Goal: Transaction & Acquisition: Purchase product/service

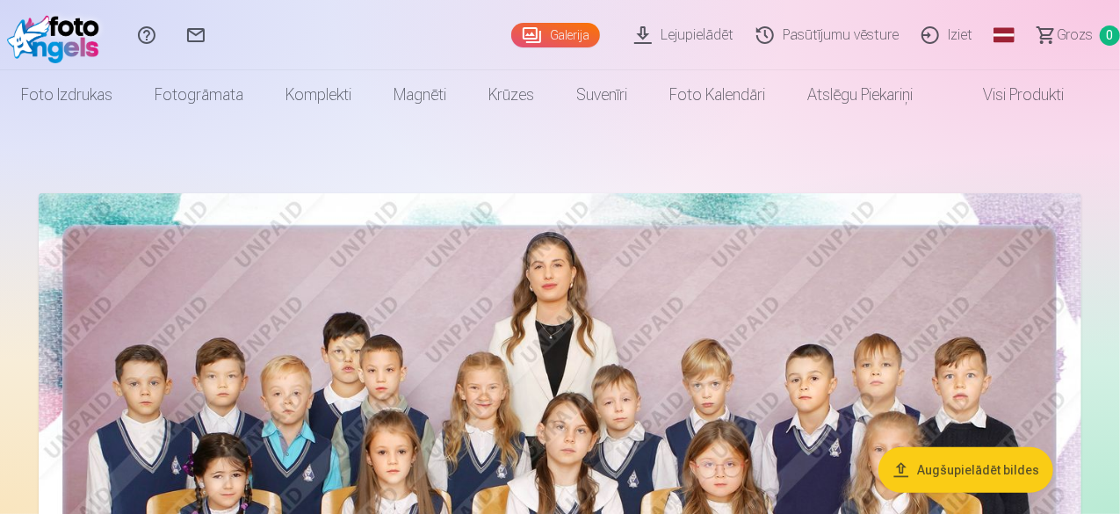
click at [968, 467] on button "Augšupielādēt bildes" at bounding box center [966, 470] width 175 height 46
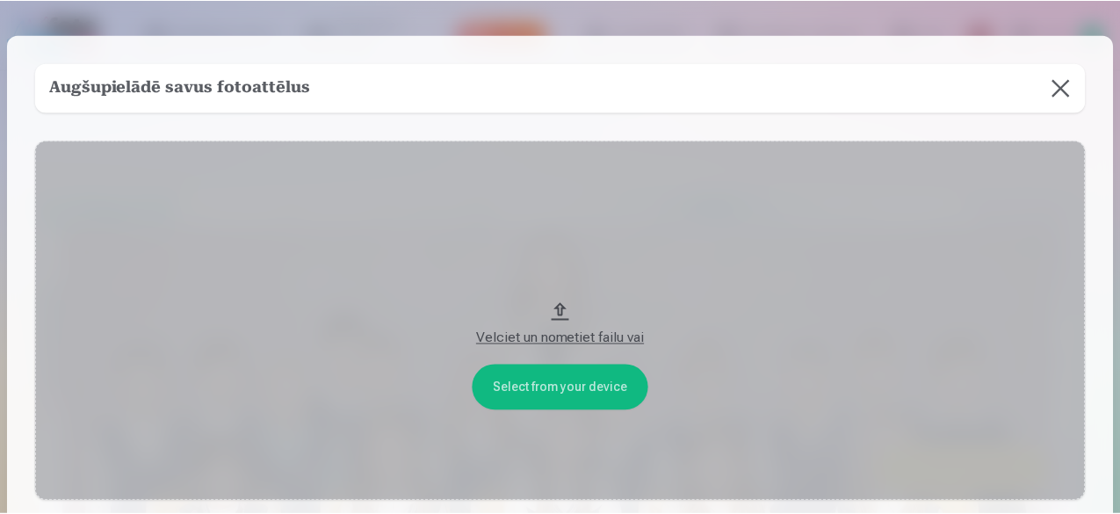
scroll to position [88, 0]
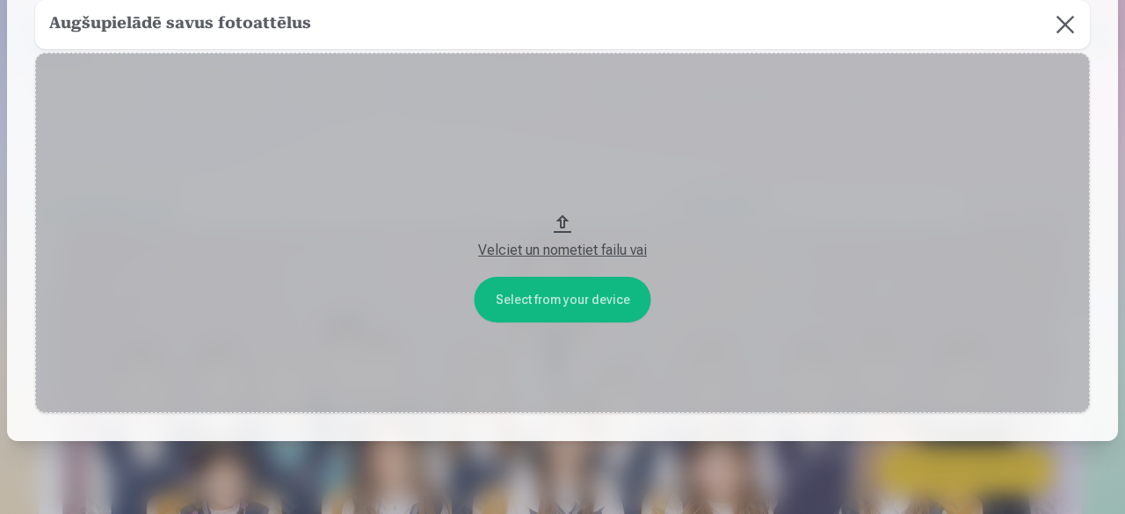
click at [1053, 20] on button at bounding box center [1064, 24] width 49 height 49
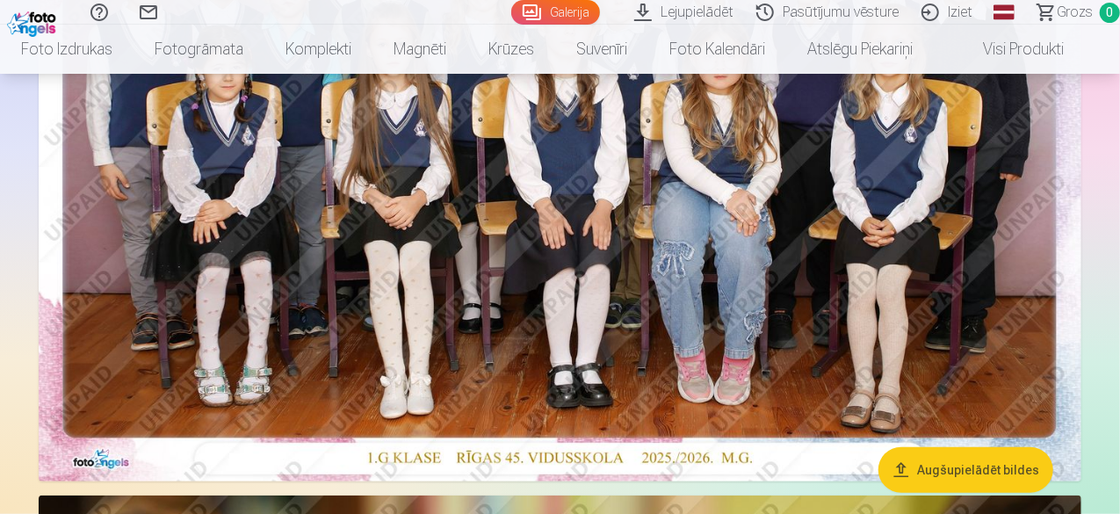
scroll to position [439, 0]
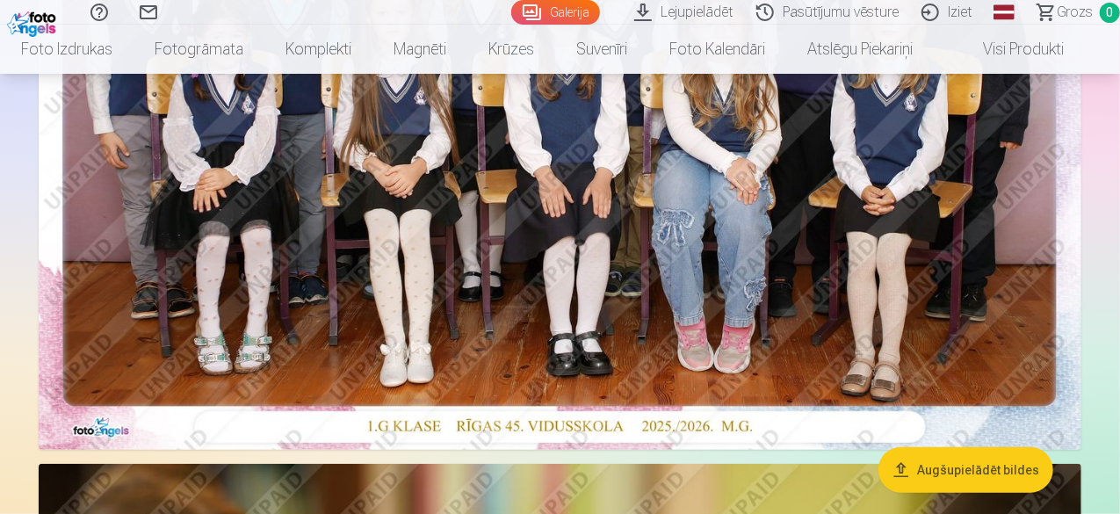
drag, startPoint x: 0, startPoint y: 11, endPoint x: 1102, endPoint y: 206, distance: 1118.9
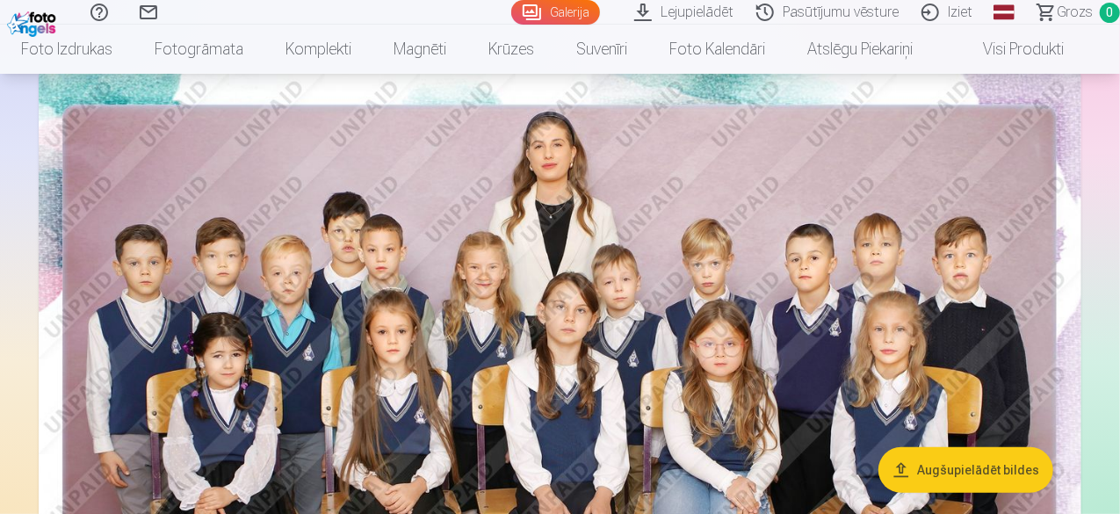
scroll to position [0, 0]
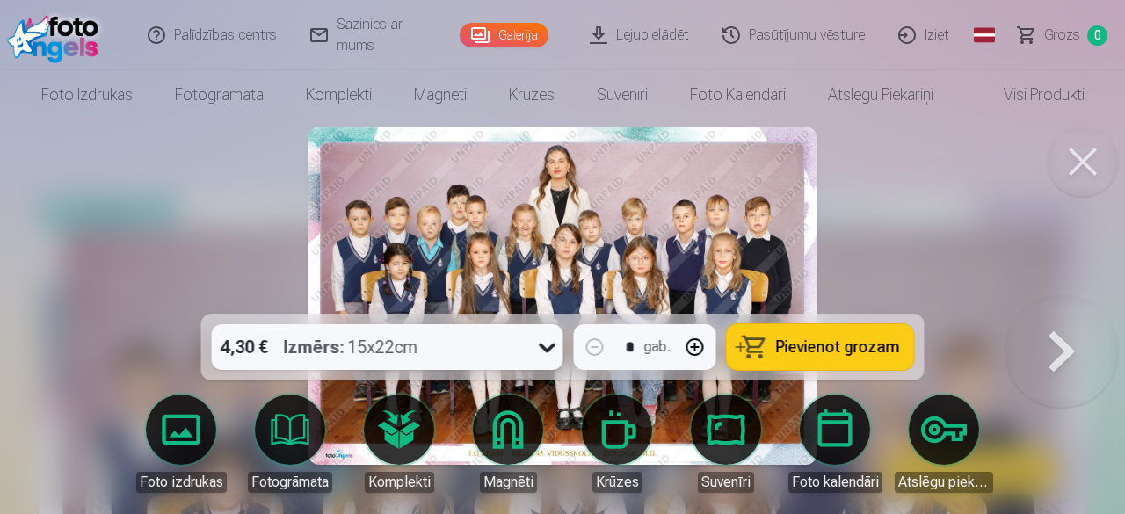
click at [546, 349] on icon at bounding box center [547, 347] width 28 height 28
click at [844, 344] on span "Pievienot grozam" at bounding box center [838, 347] width 124 height 16
click at [1084, 170] on button at bounding box center [1082, 162] width 70 height 70
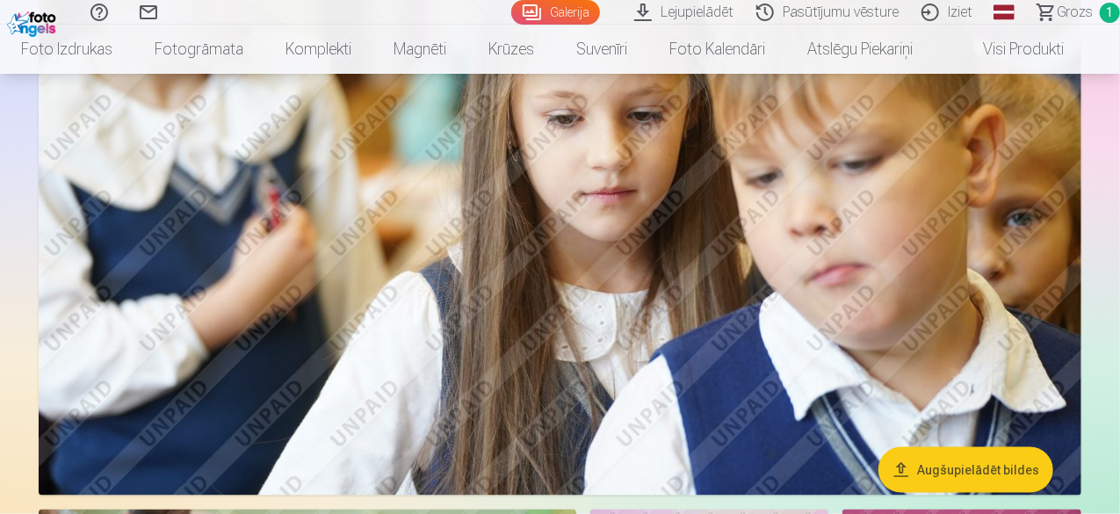
scroll to position [1054, 0]
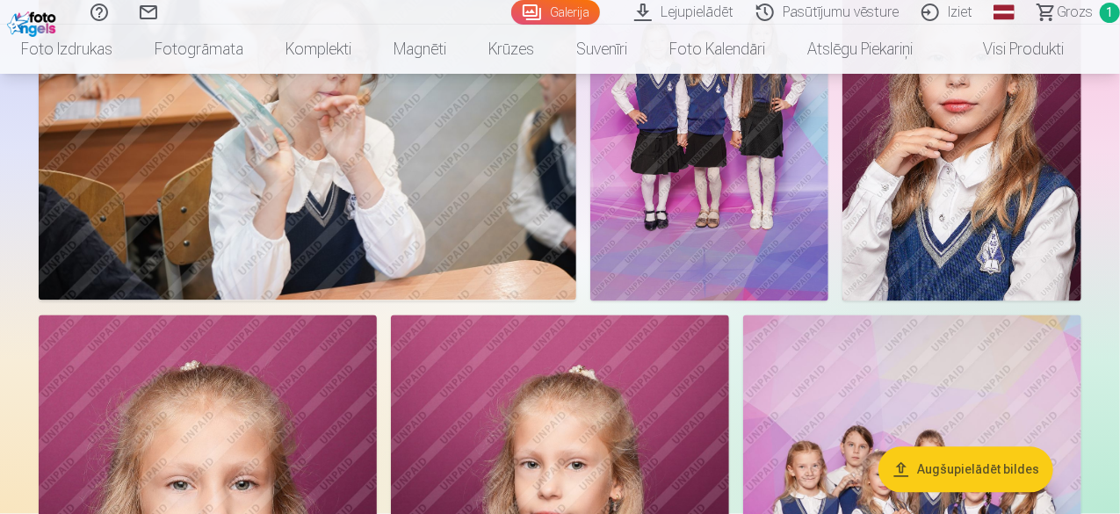
scroll to position [1494, 0]
click at [829, 296] on img at bounding box center [709, 122] width 239 height 359
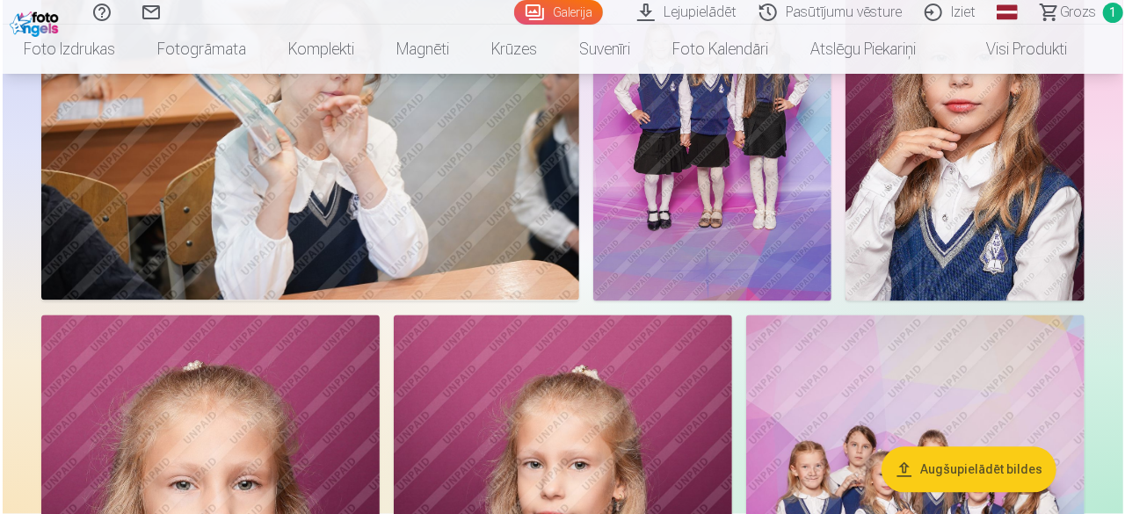
scroll to position [1675, 0]
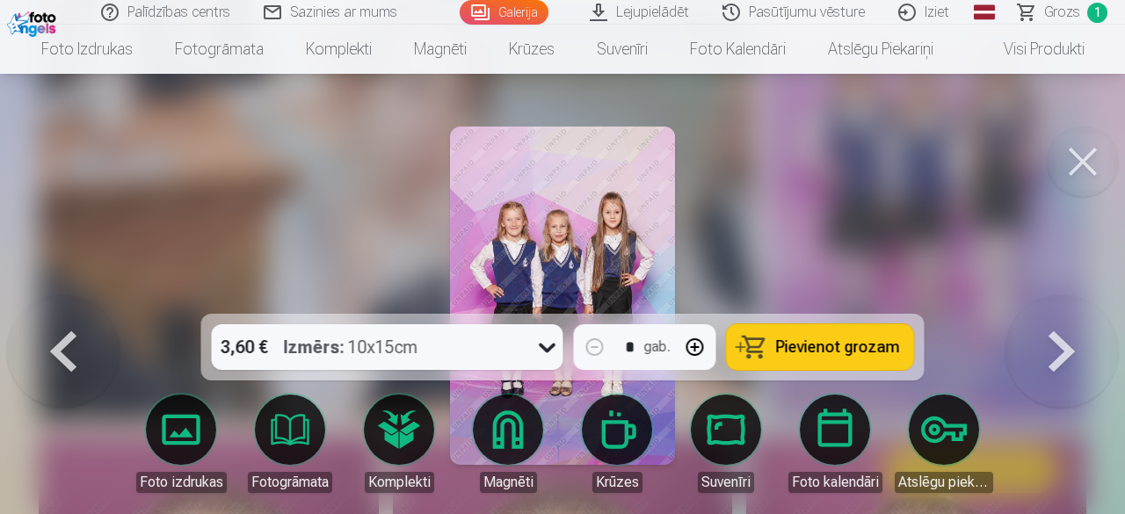
click at [865, 352] on span "Pievienot grozam" at bounding box center [838, 347] width 124 height 16
click at [1063, 156] on button at bounding box center [1082, 162] width 70 height 70
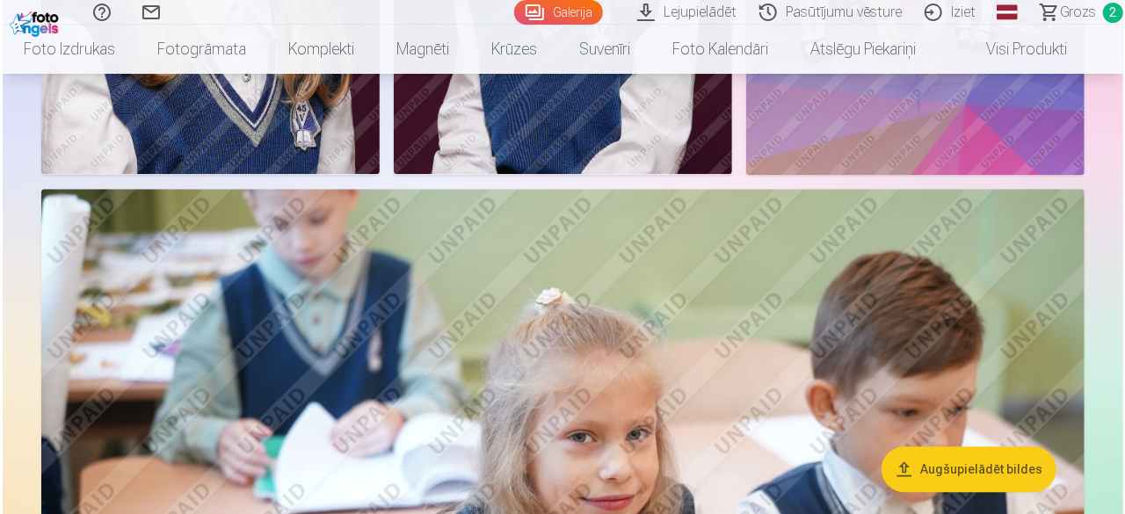
scroll to position [2372, 0]
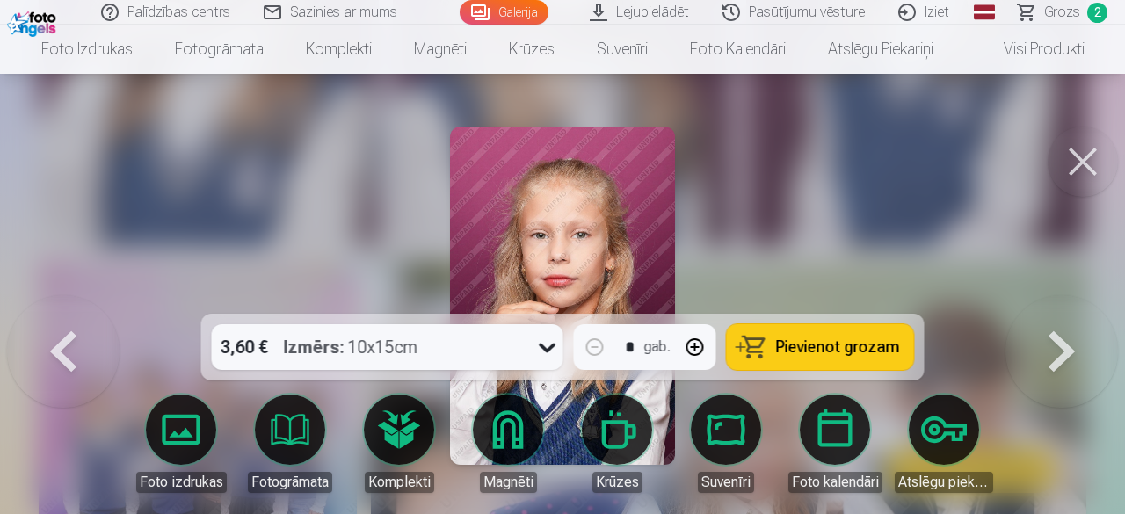
click at [839, 348] on span "Pievienot grozam" at bounding box center [838, 347] width 124 height 16
click at [1084, 163] on button at bounding box center [1082, 162] width 70 height 70
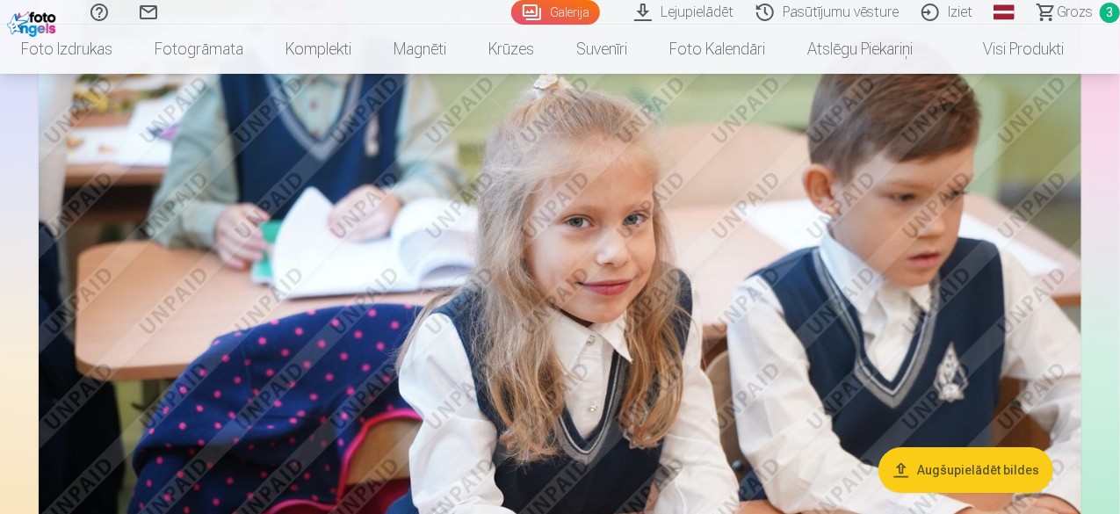
scroll to position [2540, 0]
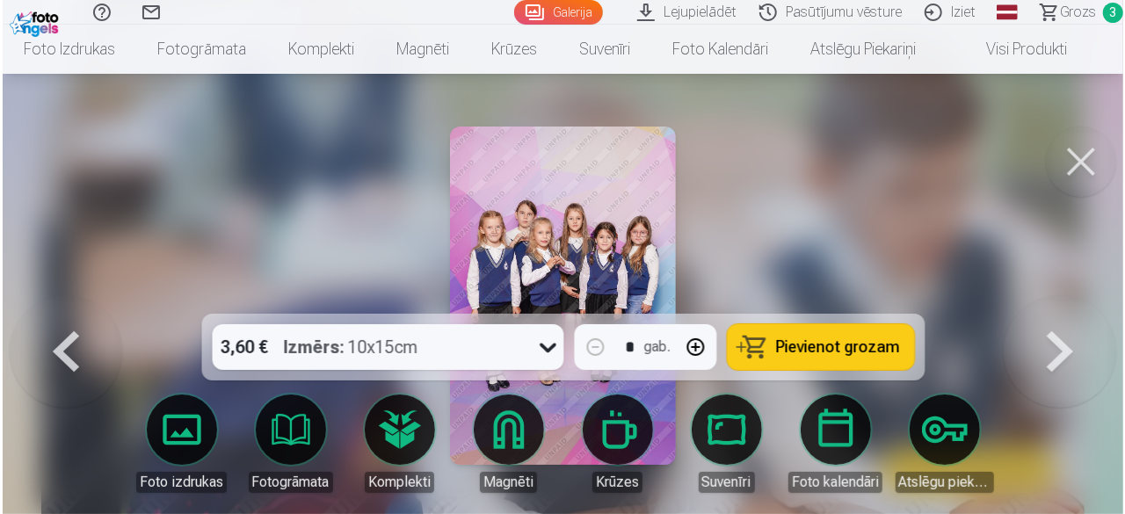
scroll to position [2548, 0]
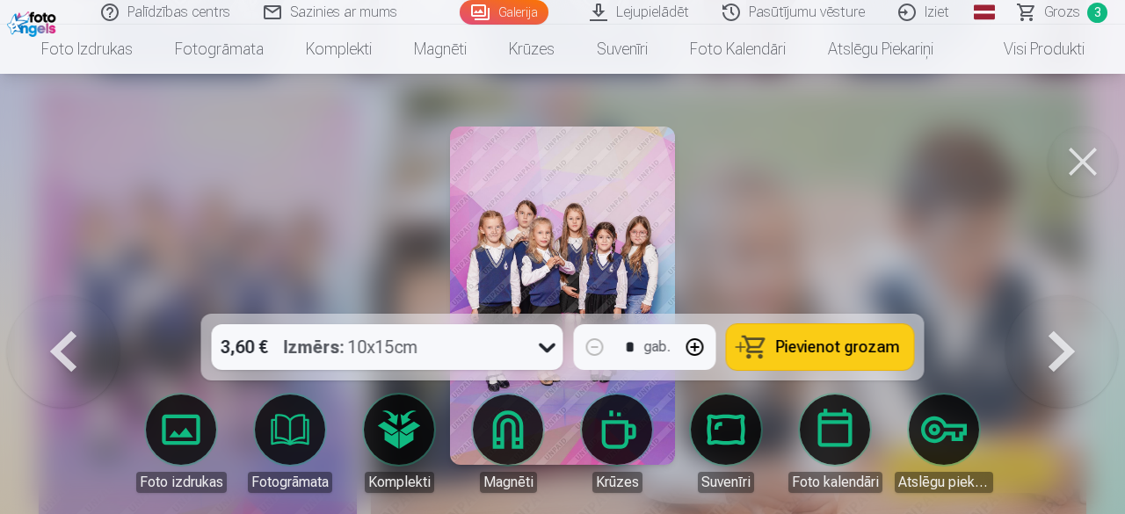
click at [537, 215] on img at bounding box center [563, 296] width 226 height 338
click at [1083, 168] on button at bounding box center [1082, 162] width 70 height 70
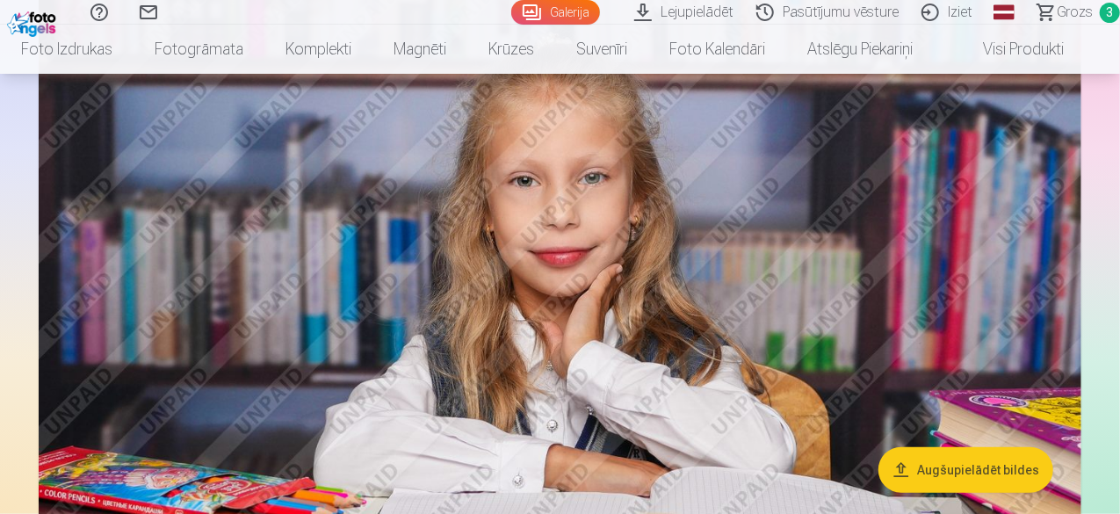
scroll to position [3770, 0]
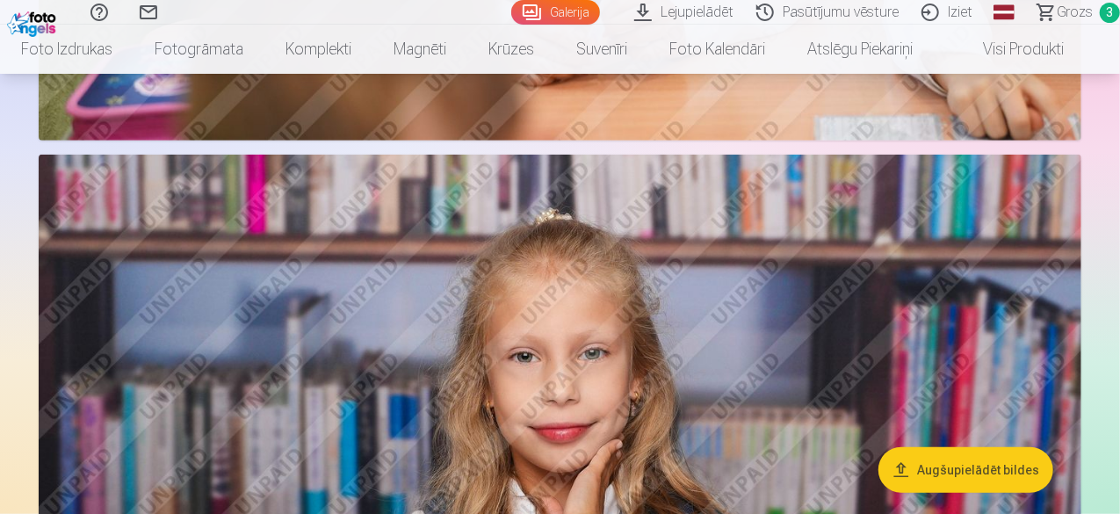
click at [653, 18] on link "Lejupielādēt" at bounding box center [687, 12] width 122 height 25
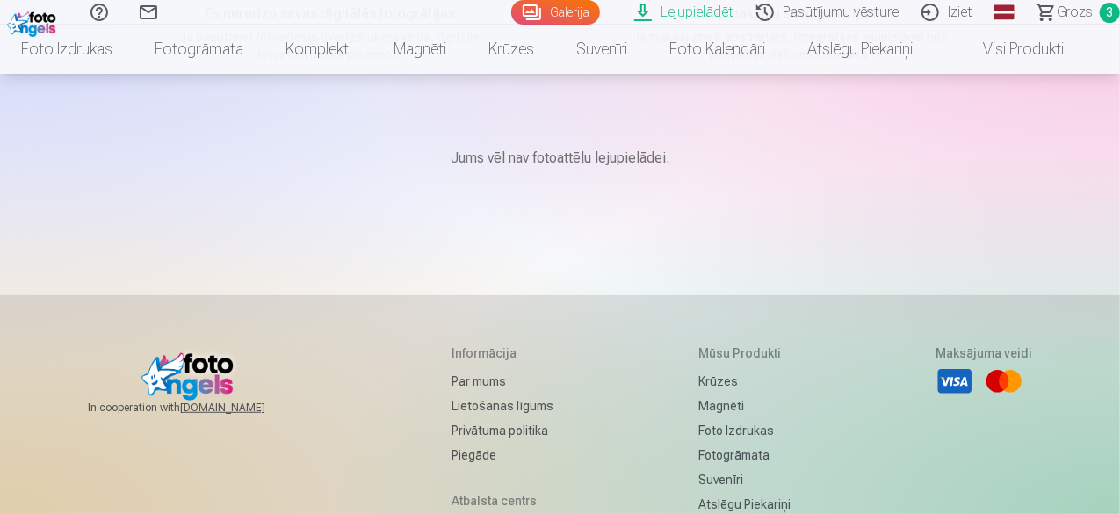
scroll to position [74, 0]
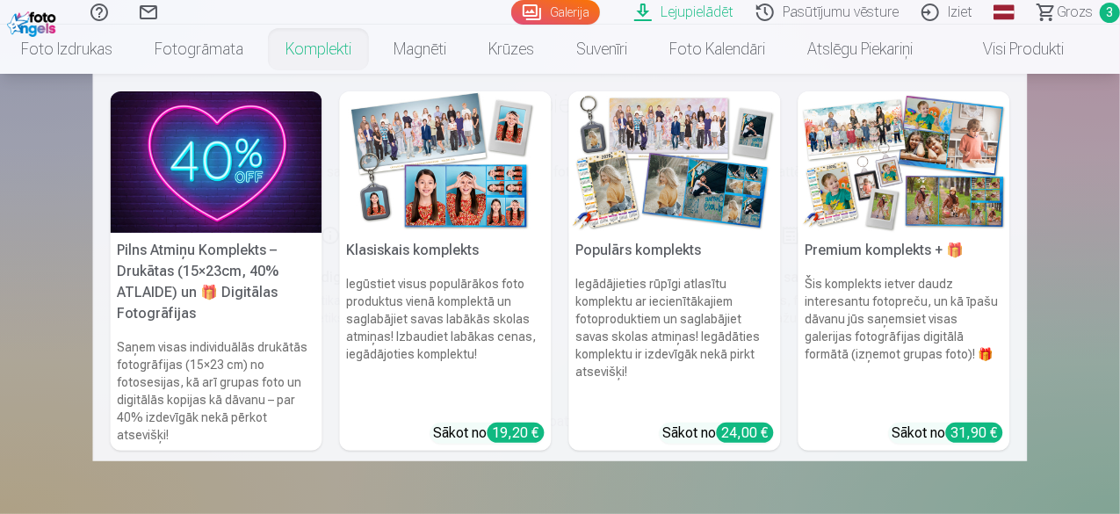
click at [347, 48] on link "Komplekti" at bounding box center [318, 49] width 108 height 49
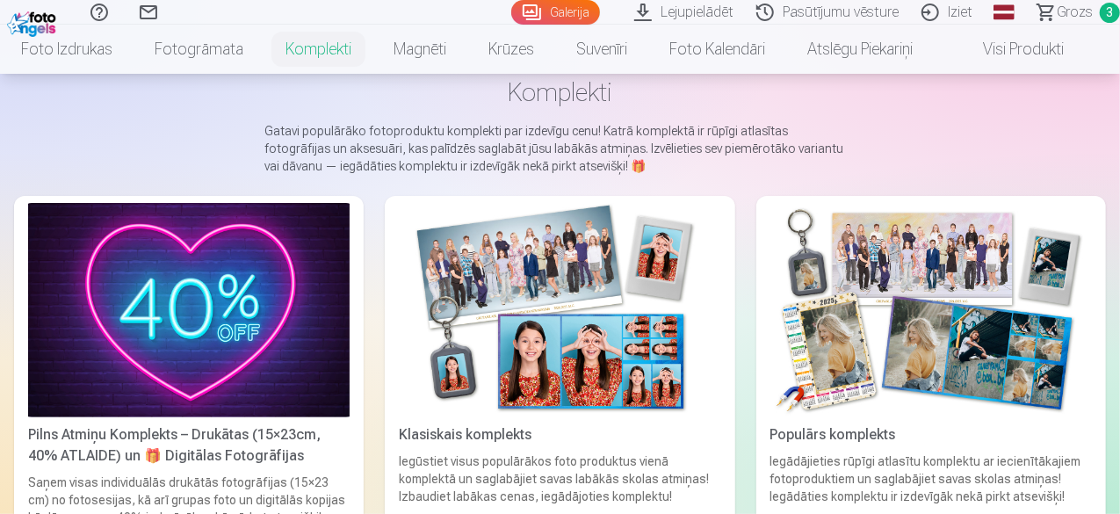
scroll to position [88, 0]
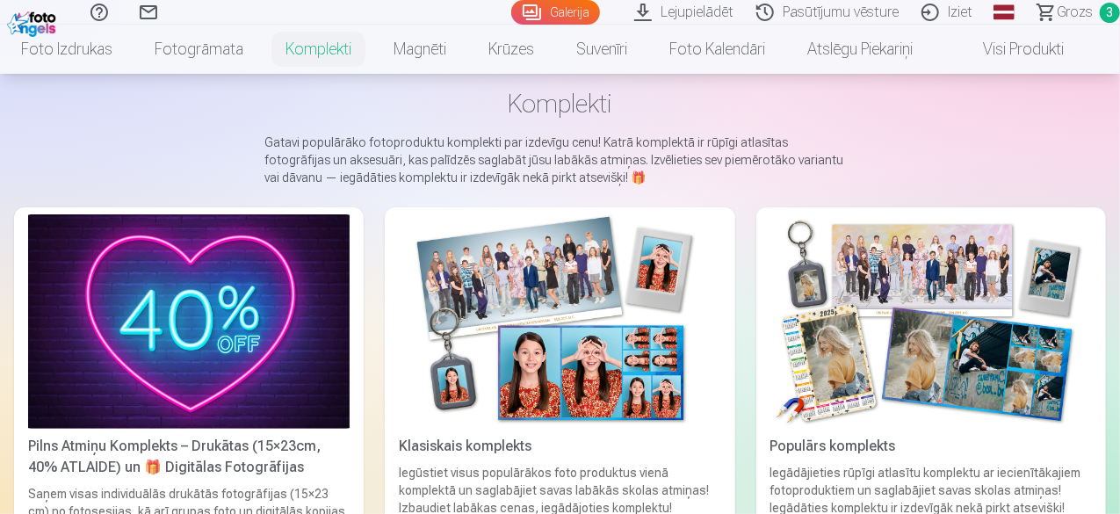
click at [239, 438] on link "Pilns Atmiņu Komplekts – Drukātas (15×23cm, 40% ATLAIDE) un 🎁 Digitālas Fotogrā…" at bounding box center [189, 386] width 350 height 359
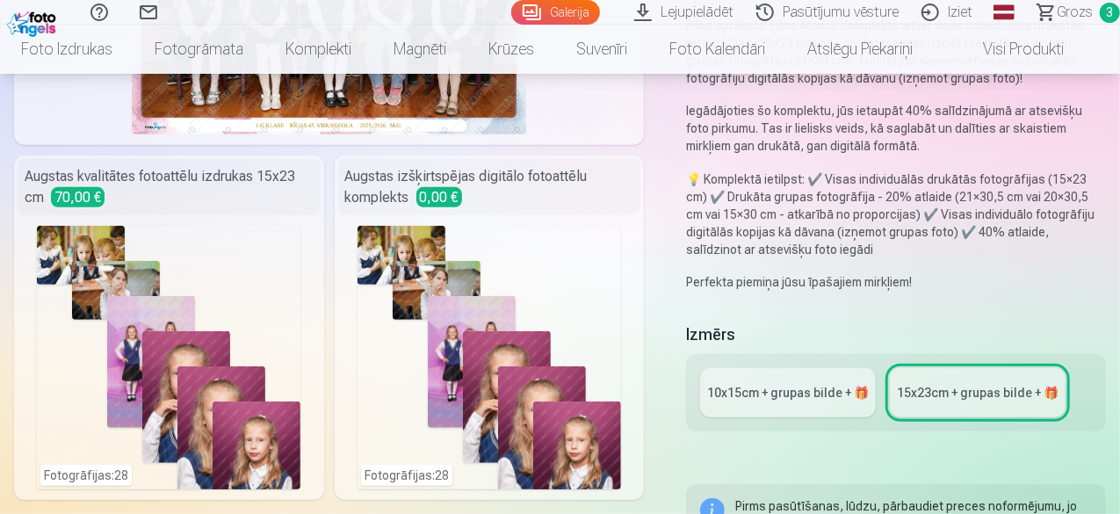
scroll to position [439, 0]
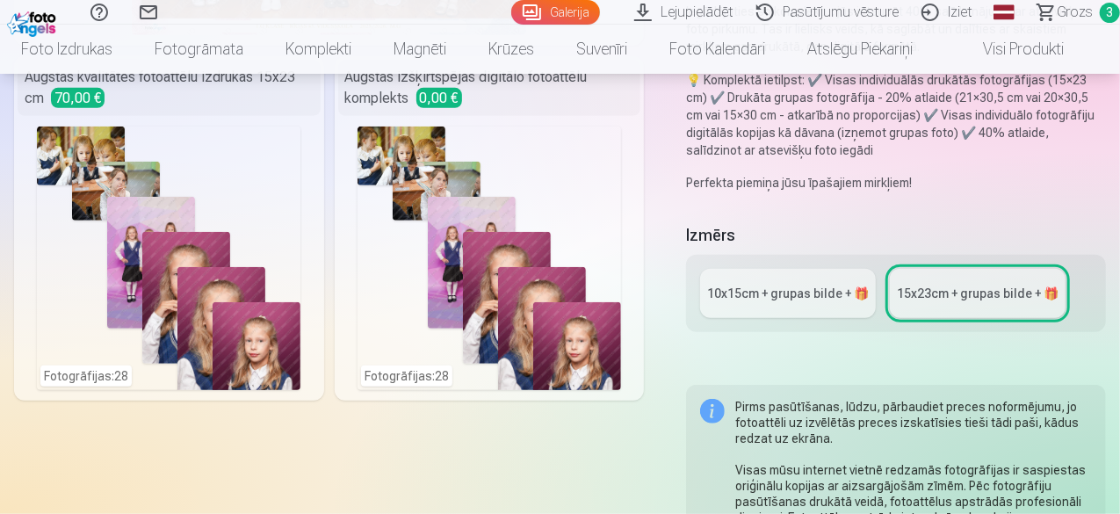
click at [800, 301] on div "10x15сm + grupas bilde + 🎁" at bounding box center [788, 294] width 162 height 18
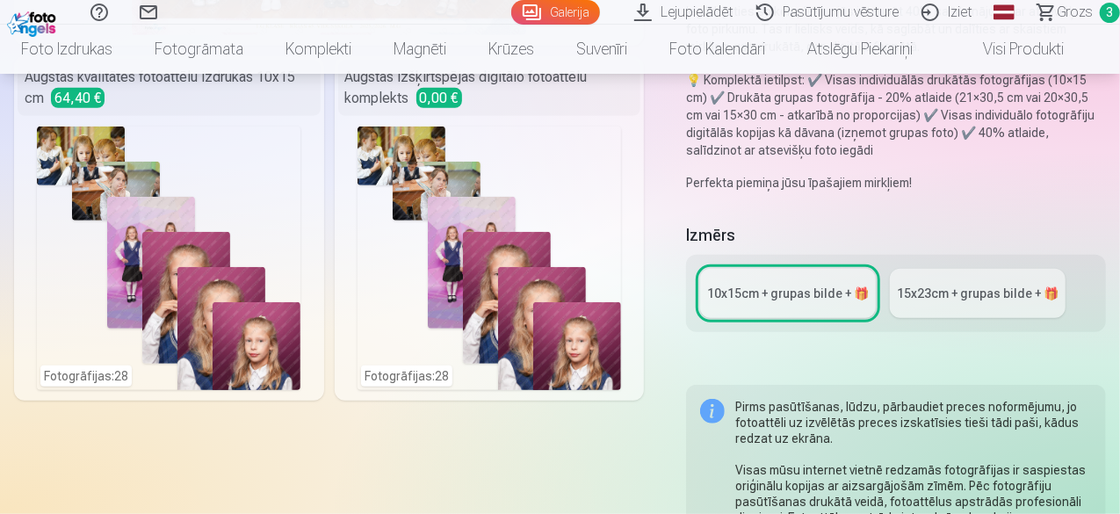
scroll to position [264, 0]
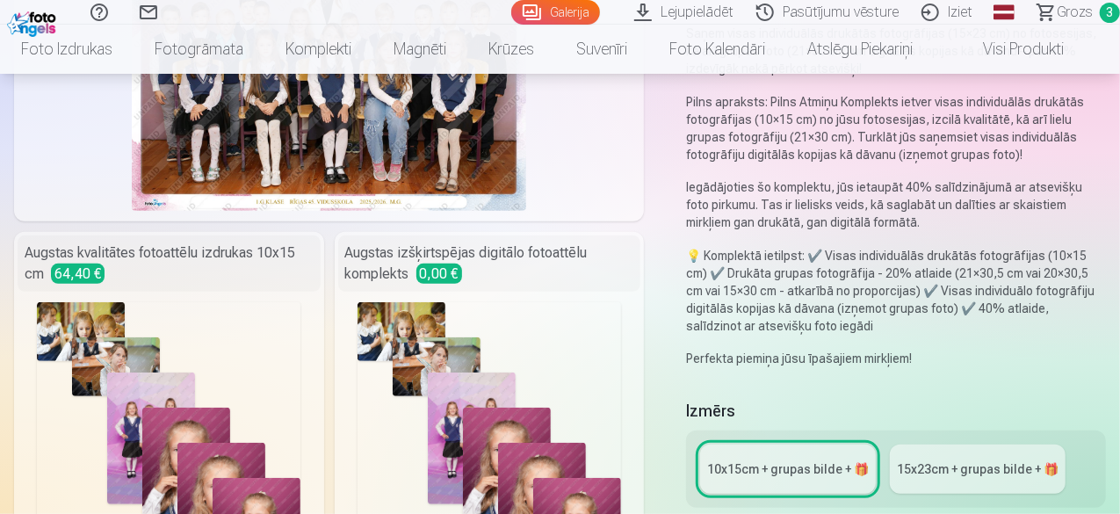
click at [540, 354] on div "Fotogrāfijas : 28" at bounding box center [490, 434] width 264 height 264
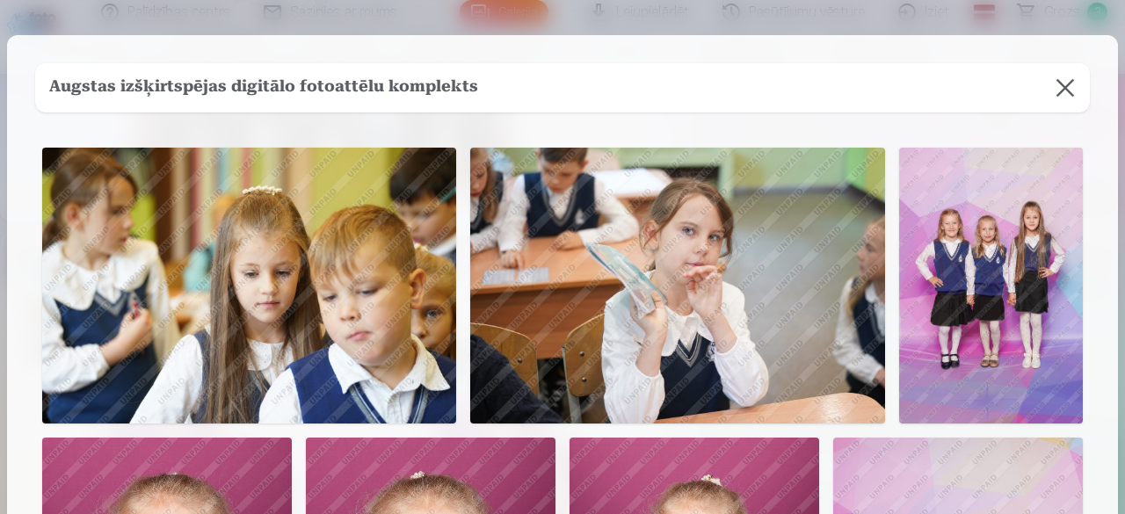
click at [1072, 91] on button at bounding box center [1064, 87] width 49 height 49
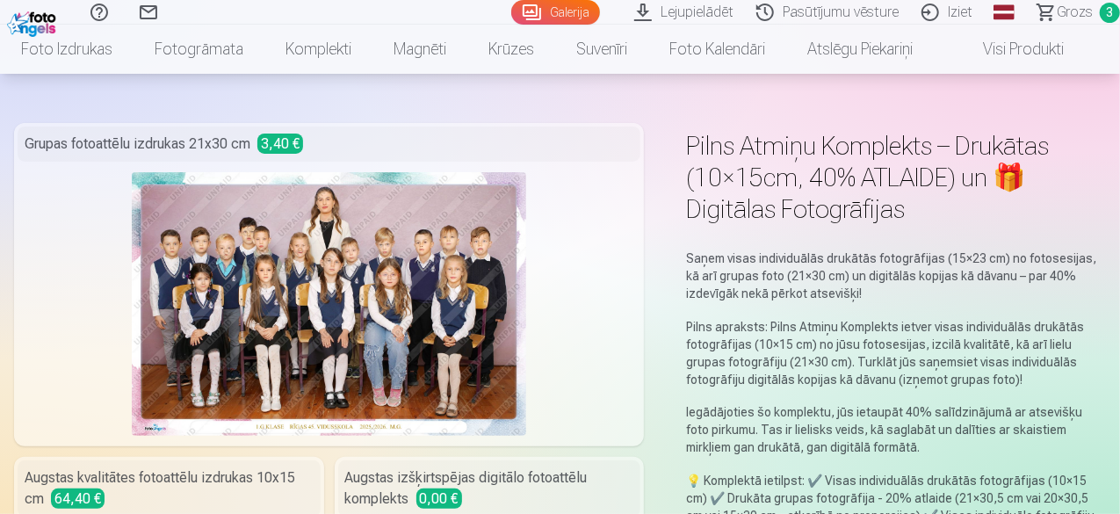
scroll to position [0, 0]
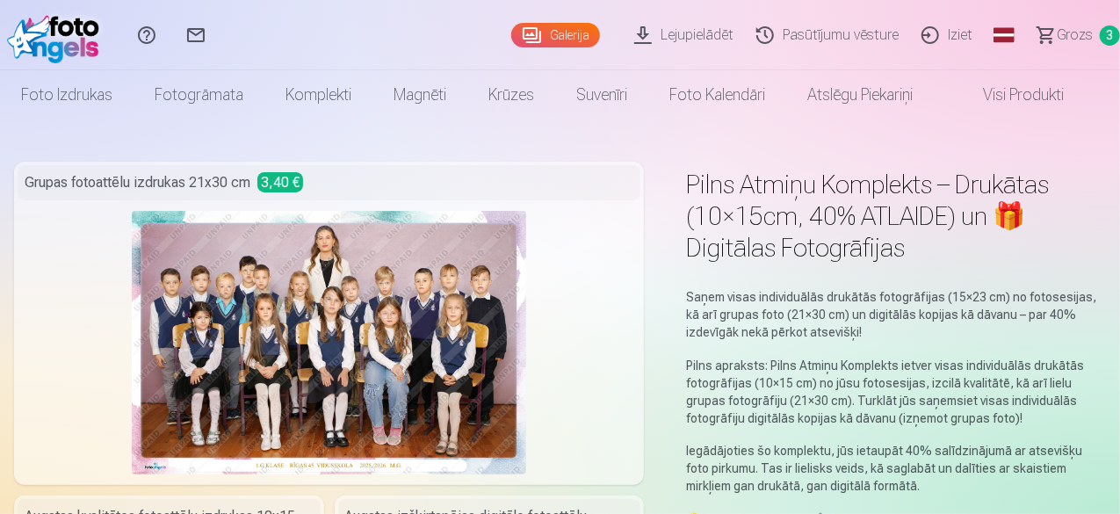
click at [532, 38] on link "Galerija" at bounding box center [555, 35] width 89 height 25
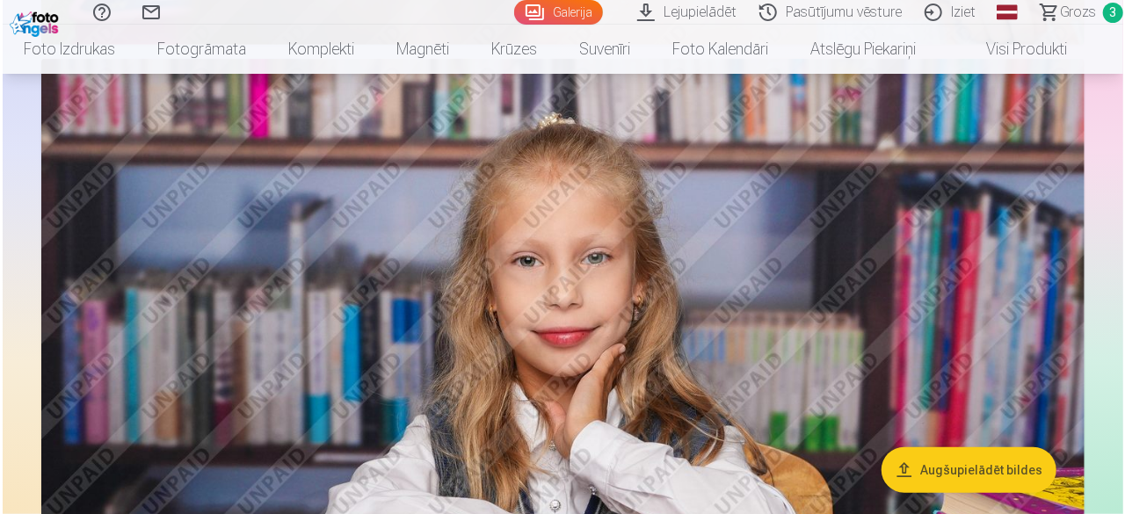
scroll to position [4130, 0]
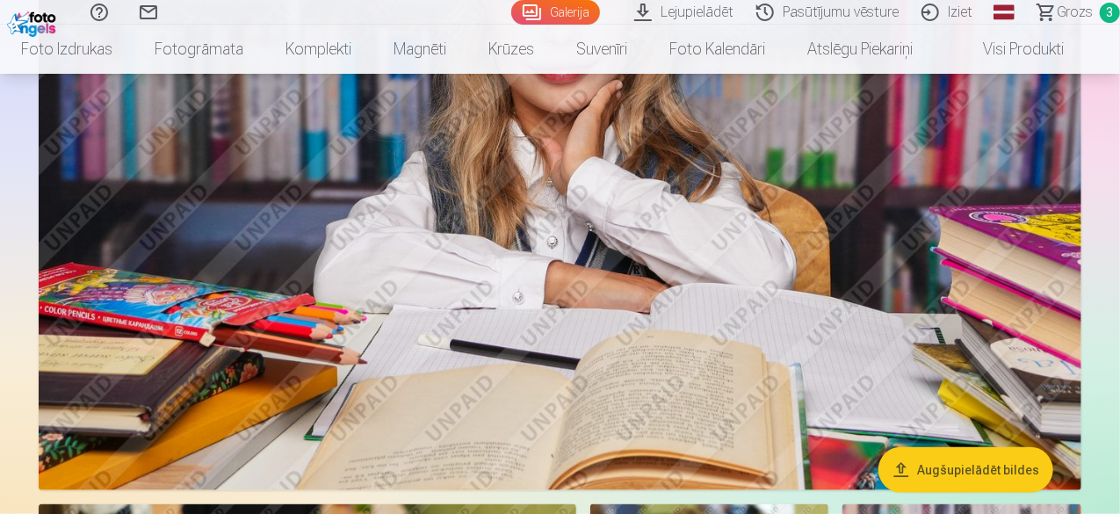
click at [698, 261] on img at bounding box center [560, 142] width 1043 height 695
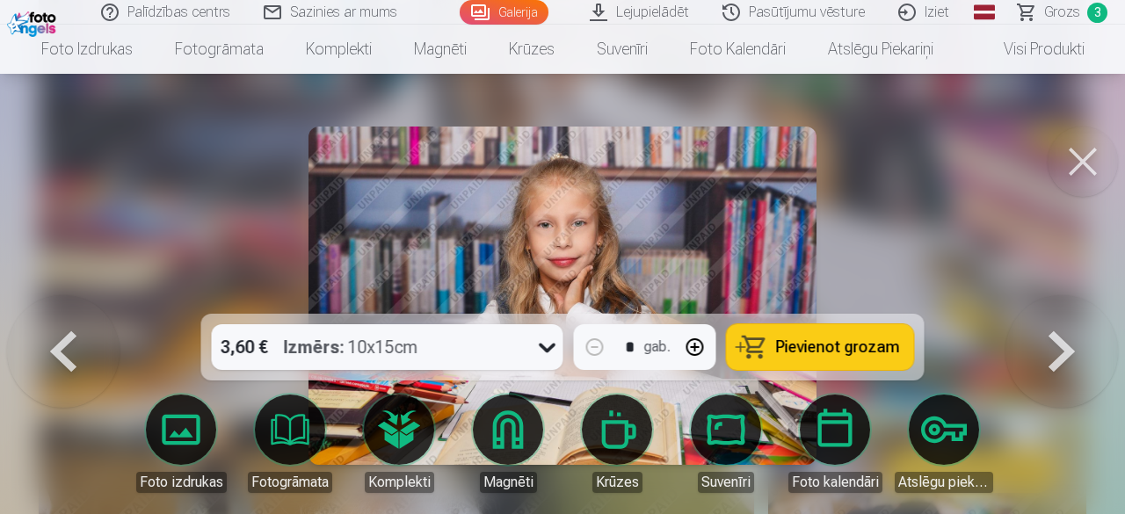
click at [822, 342] on span "Pievienot grozam" at bounding box center [838, 347] width 124 height 16
click at [1079, 169] on button at bounding box center [1082, 162] width 70 height 70
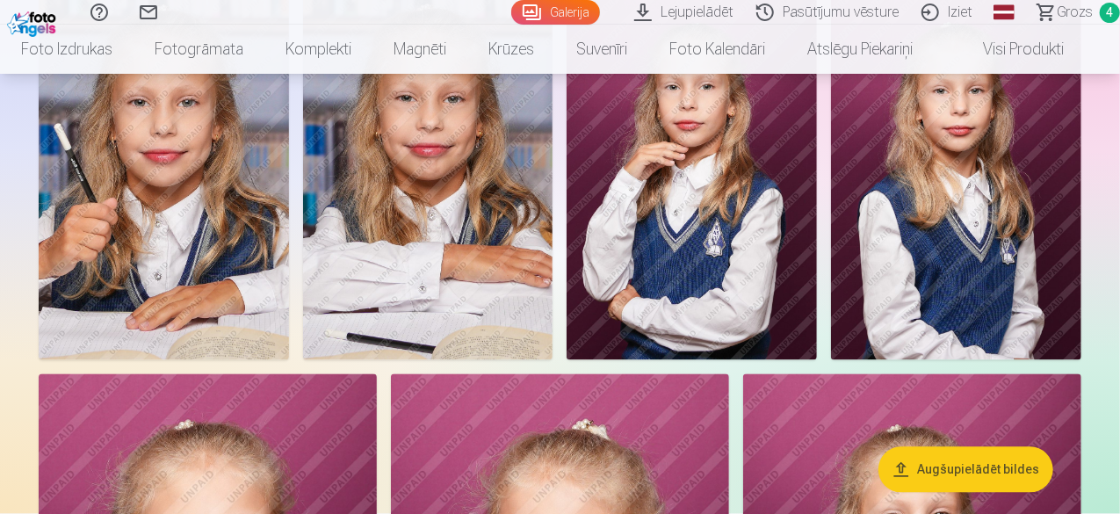
scroll to position [4994, 0]
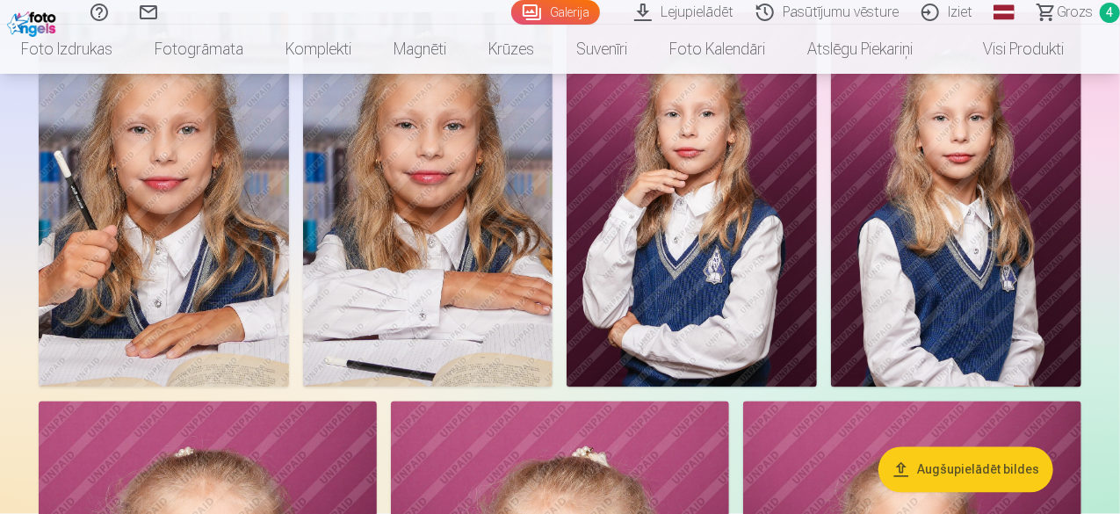
click at [289, 363] on img at bounding box center [164, 199] width 250 height 375
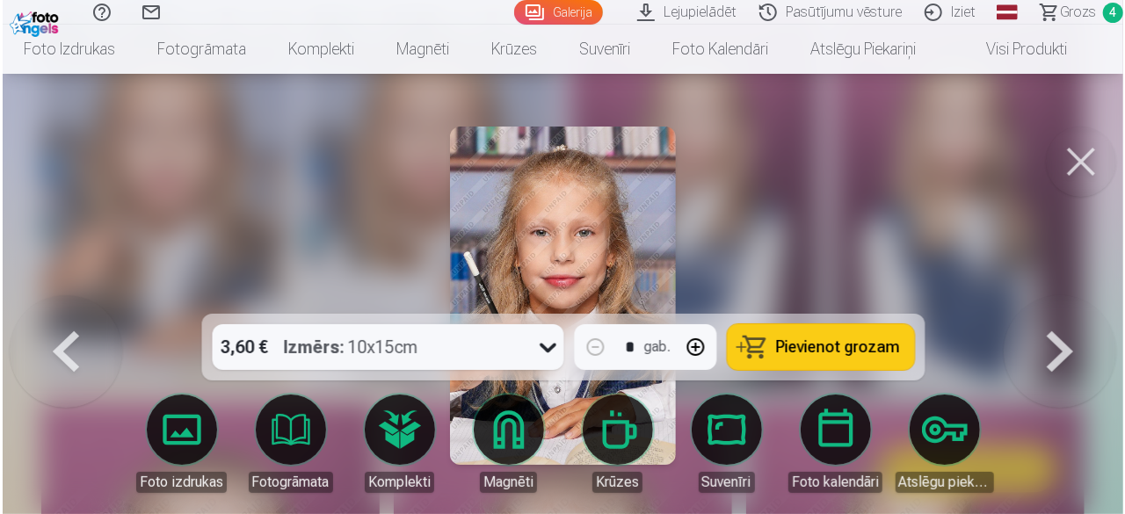
scroll to position [5011, 0]
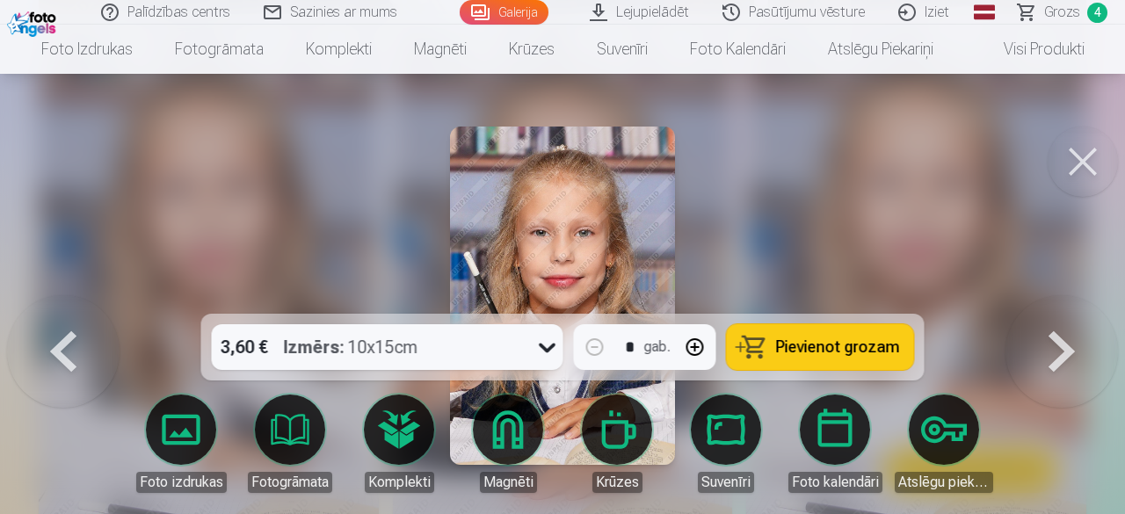
click at [837, 345] on span "Pievienot grozam" at bounding box center [838, 347] width 124 height 16
click at [1084, 173] on button at bounding box center [1082, 162] width 70 height 70
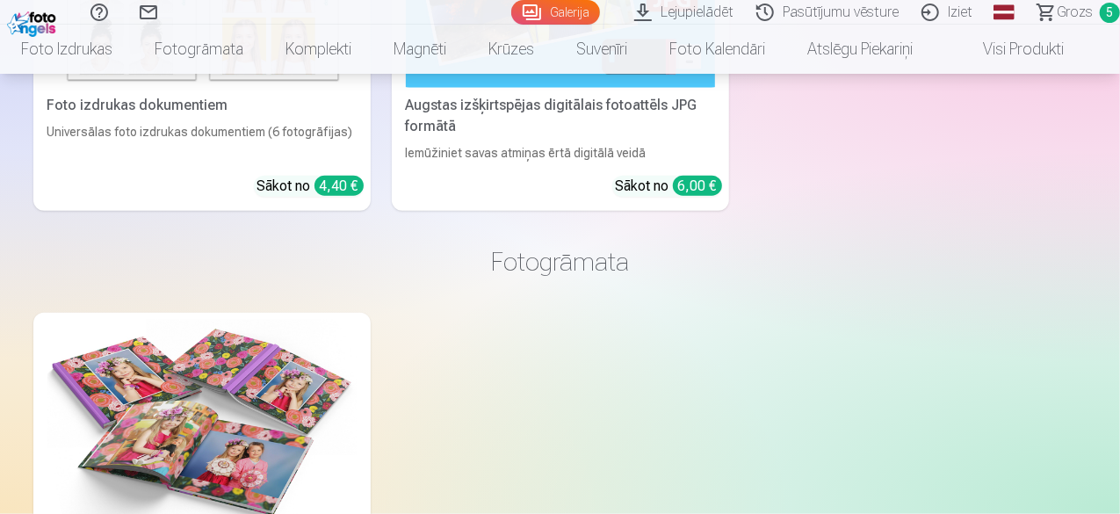
scroll to position [11321, 0]
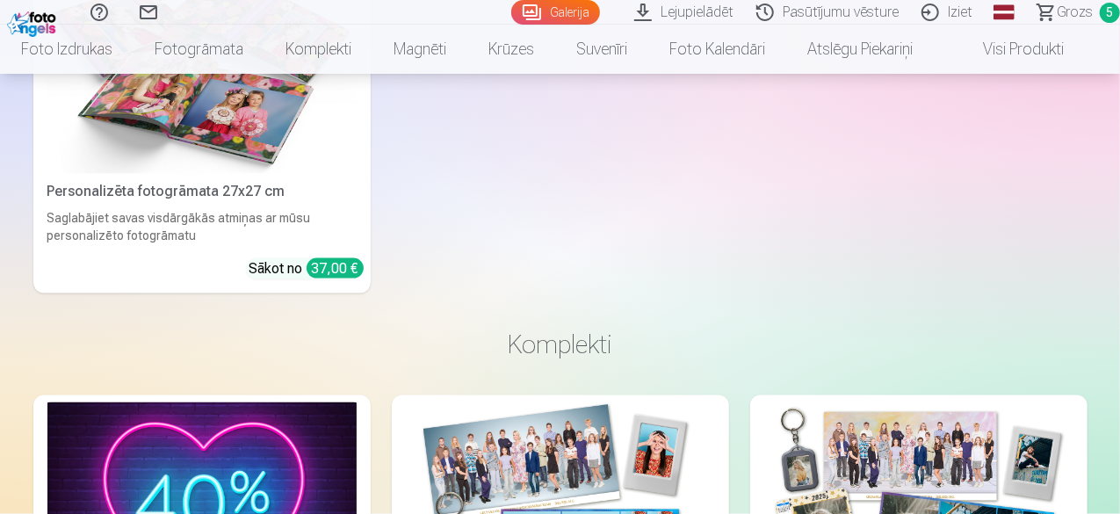
click at [1066, 16] on span "Grozs" at bounding box center [1075, 12] width 36 height 21
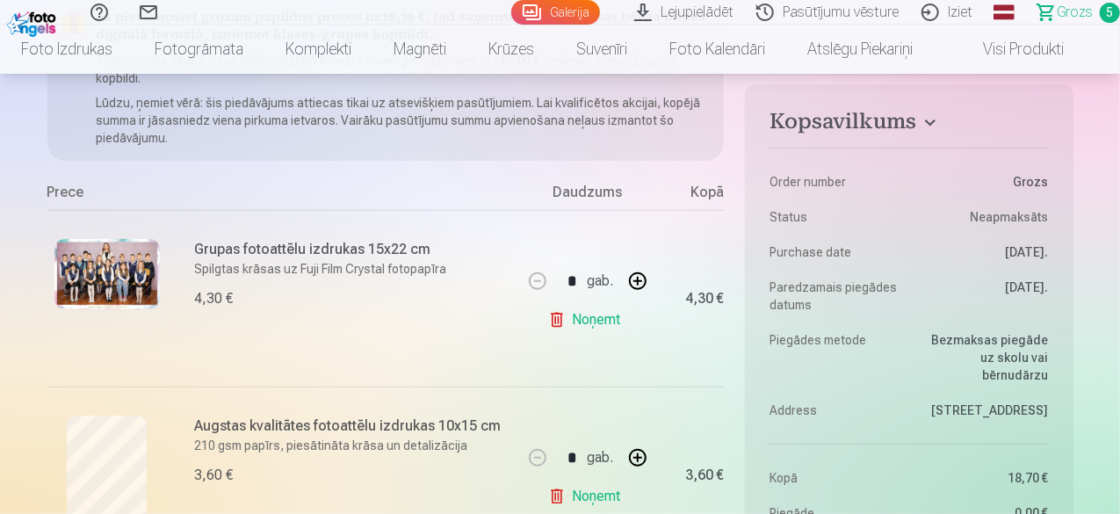
scroll to position [176, 0]
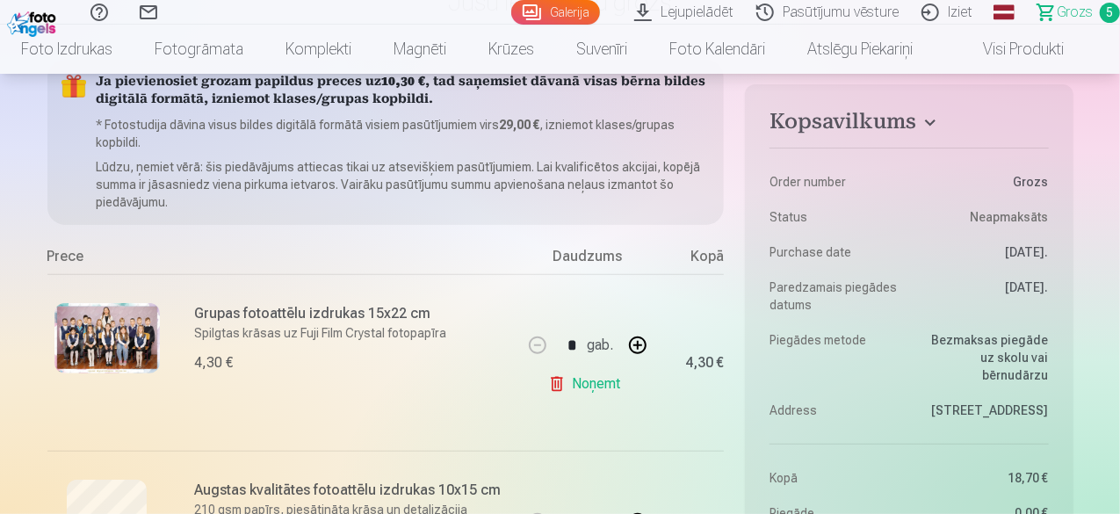
click at [521, 15] on link "Galerija" at bounding box center [555, 12] width 89 height 25
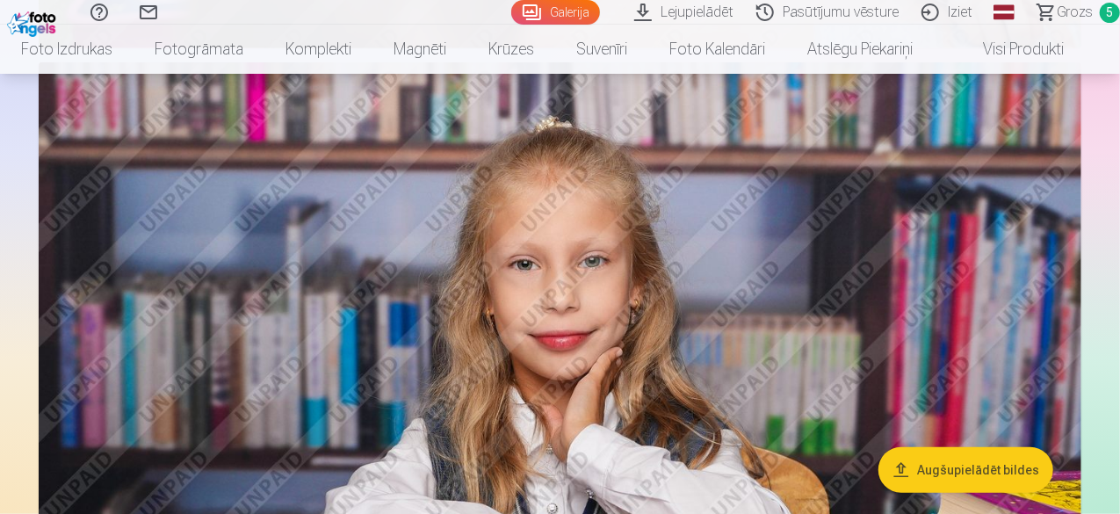
scroll to position [3778, 0]
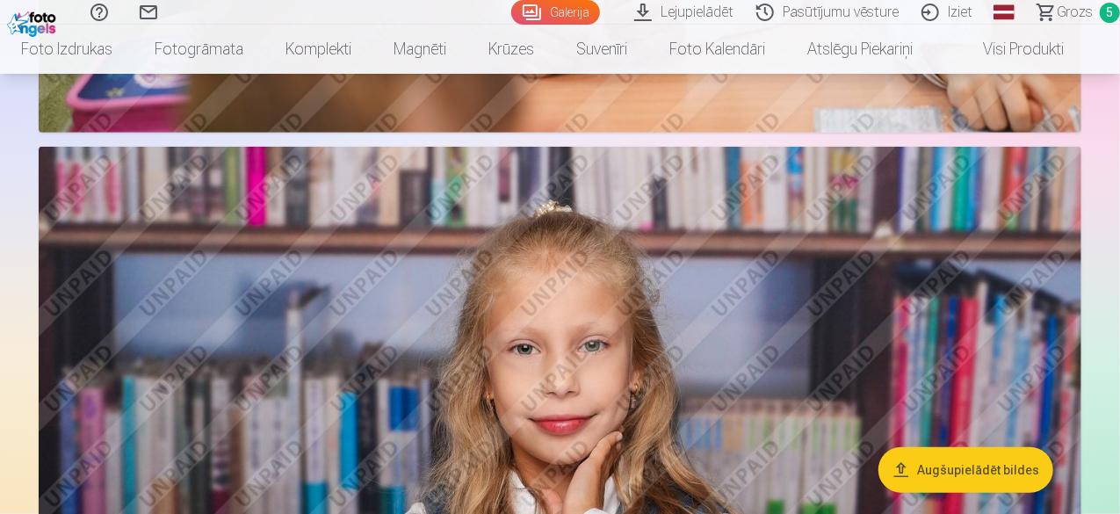
click at [1057, 18] on span "Grozs" at bounding box center [1075, 12] width 36 height 21
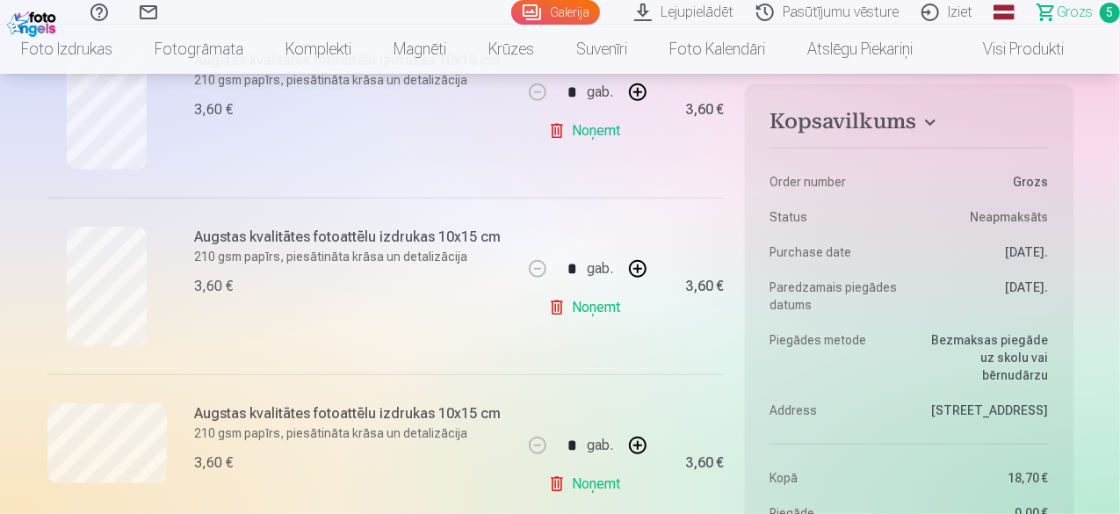
scroll to position [615, 0]
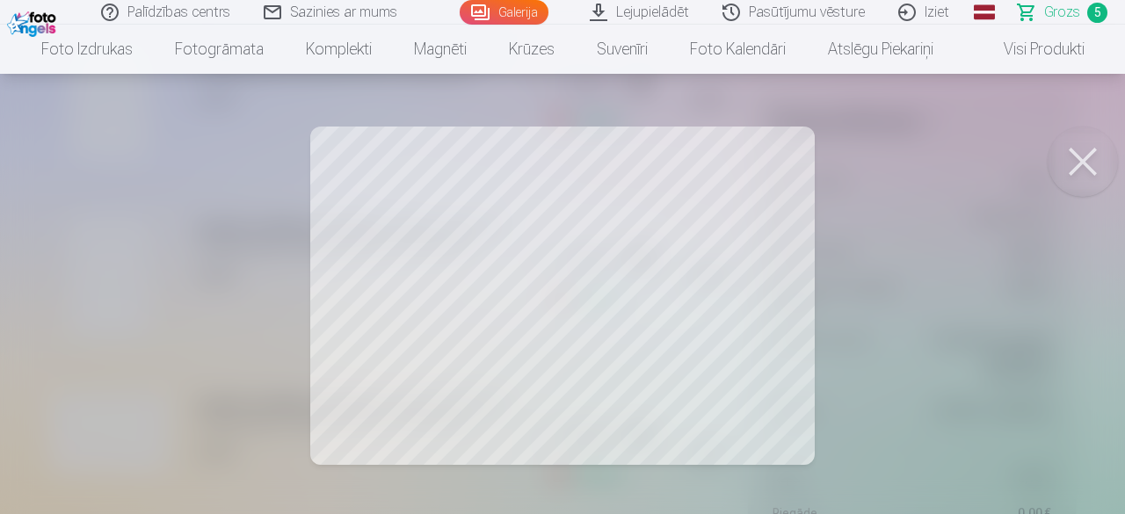
click at [1088, 170] on button at bounding box center [1082, 162] width 70 height 70
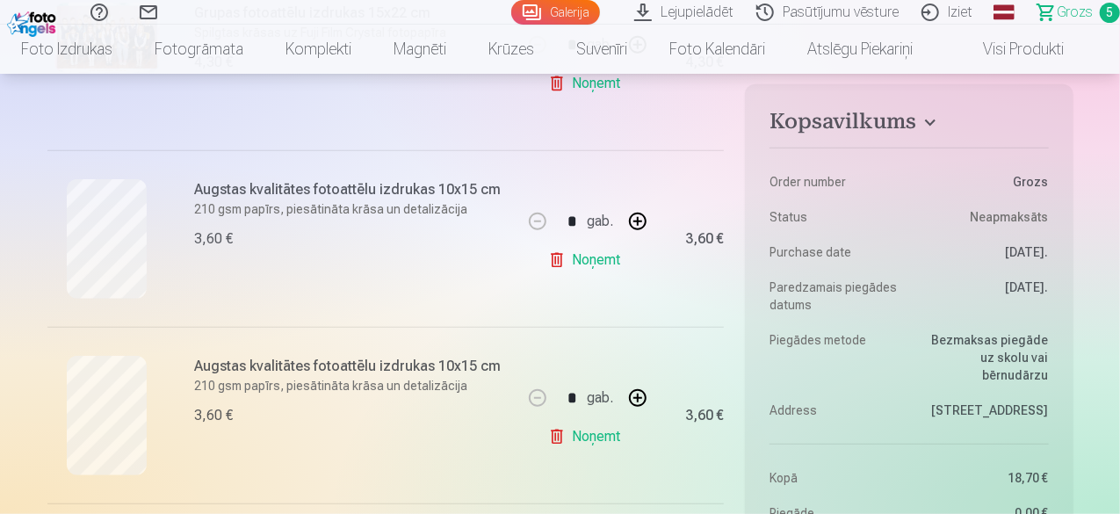
scroll to position [351, 0]
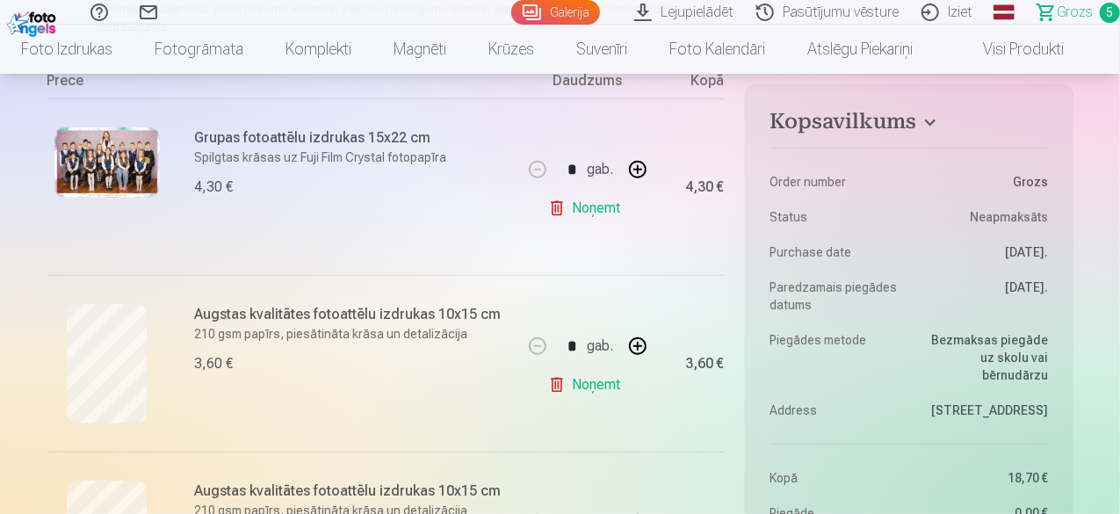
click at [511, 17] on link "Galerija" at bounding box center [555, 12] width 89 height 25
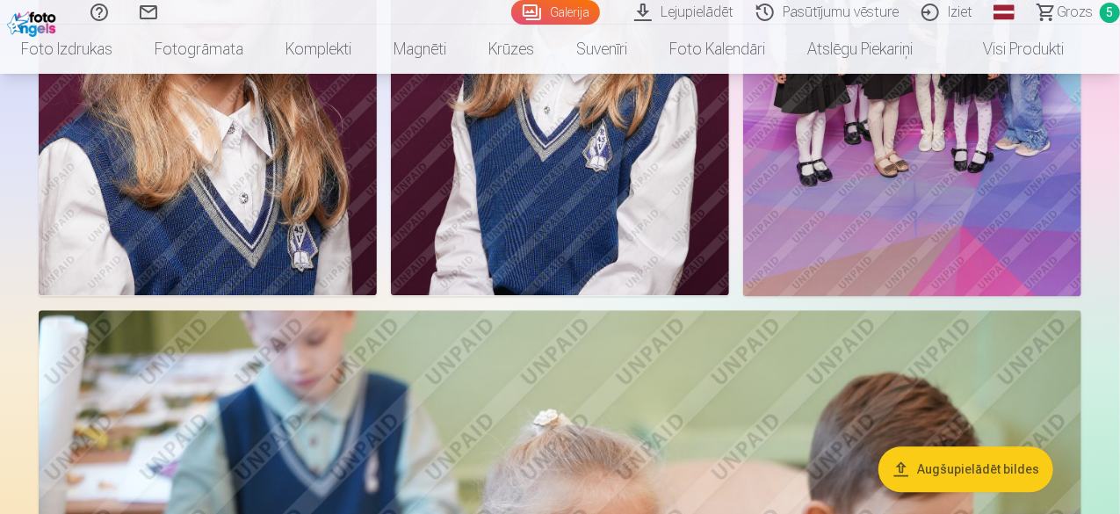
scroll to position [2548, 0]
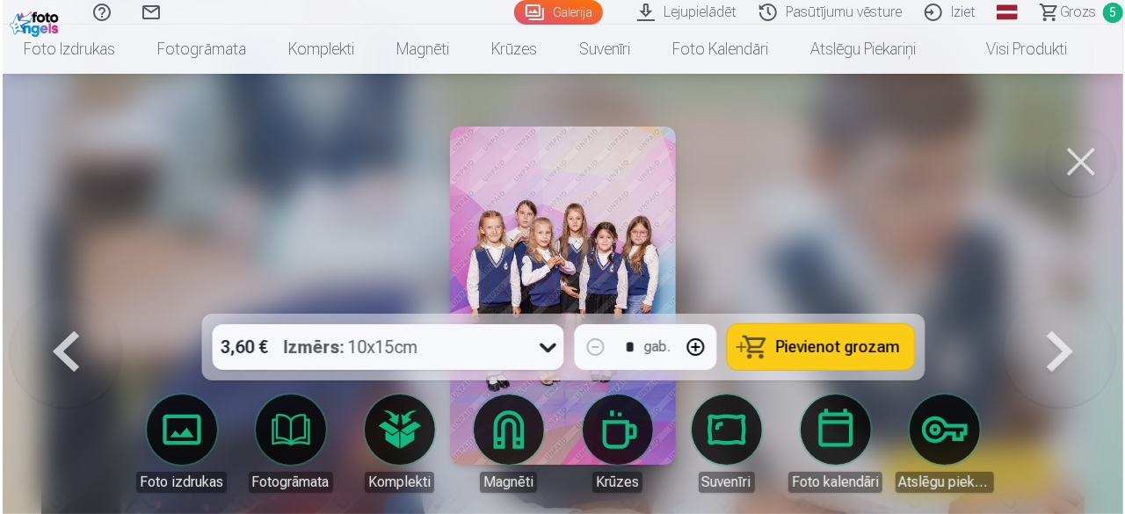
scroll to position [2555, 0]
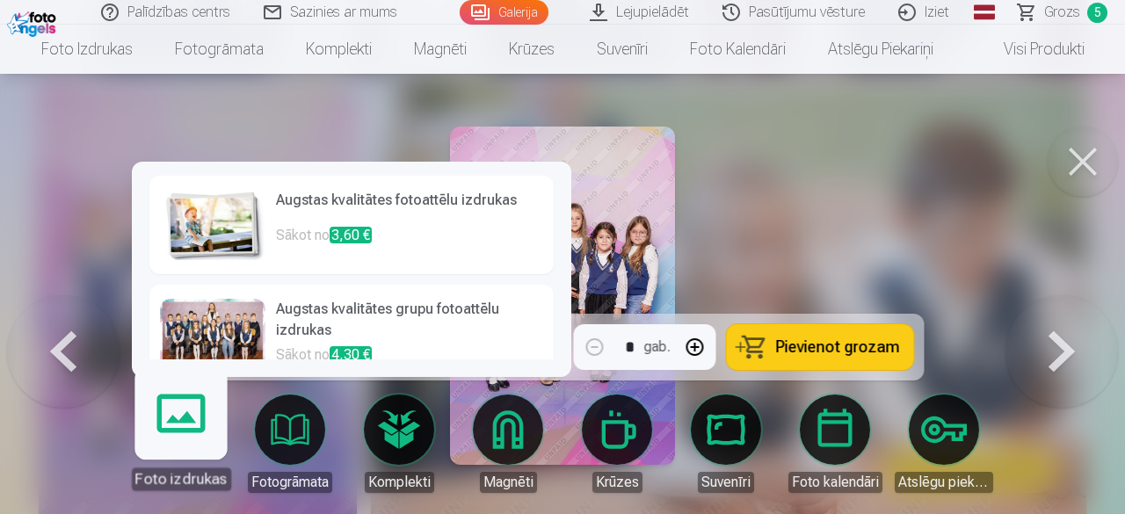
click at [905, 219] on div at bounding box center [562, 257] width 1125 height 514
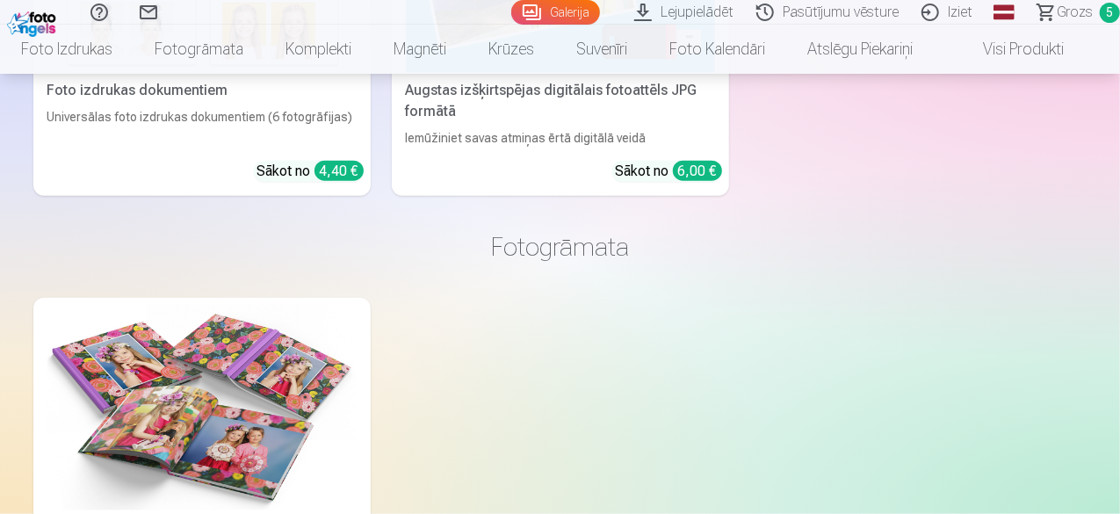
scroll to position [11335, 0]
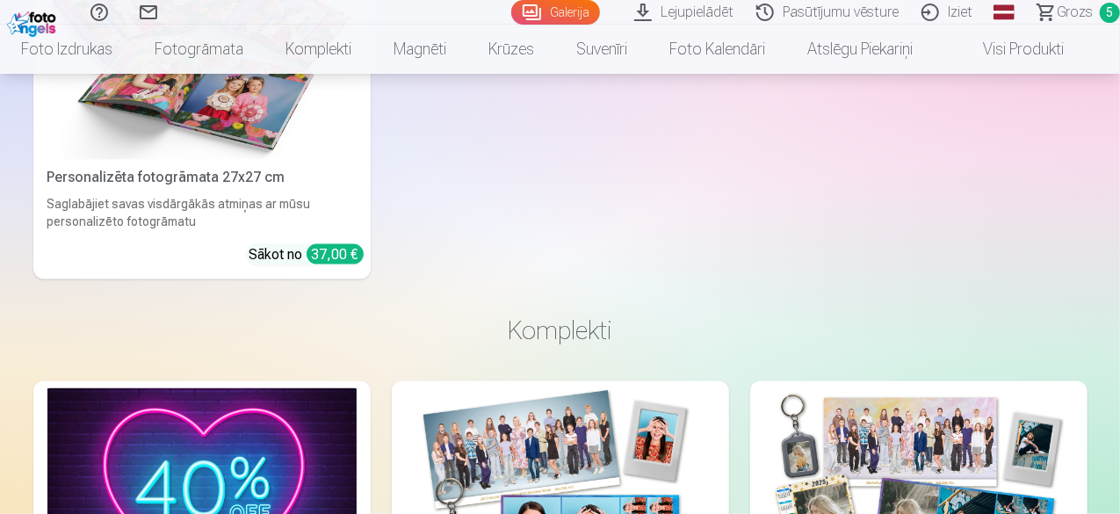
click at [1068, 15] on span "Grozs" at bounding box center [1075, 12] width 36 height 21
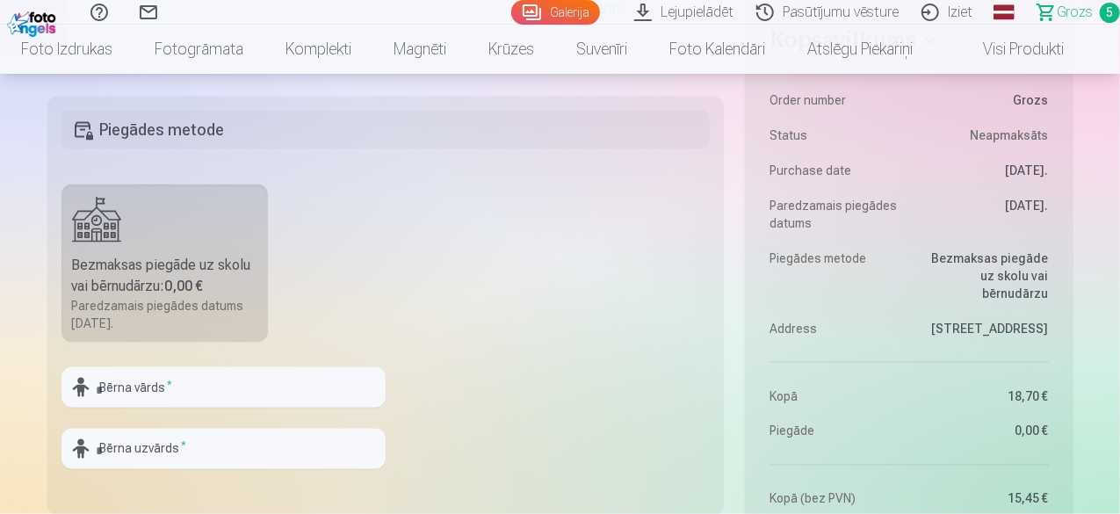
scroll to position [1670, 0]
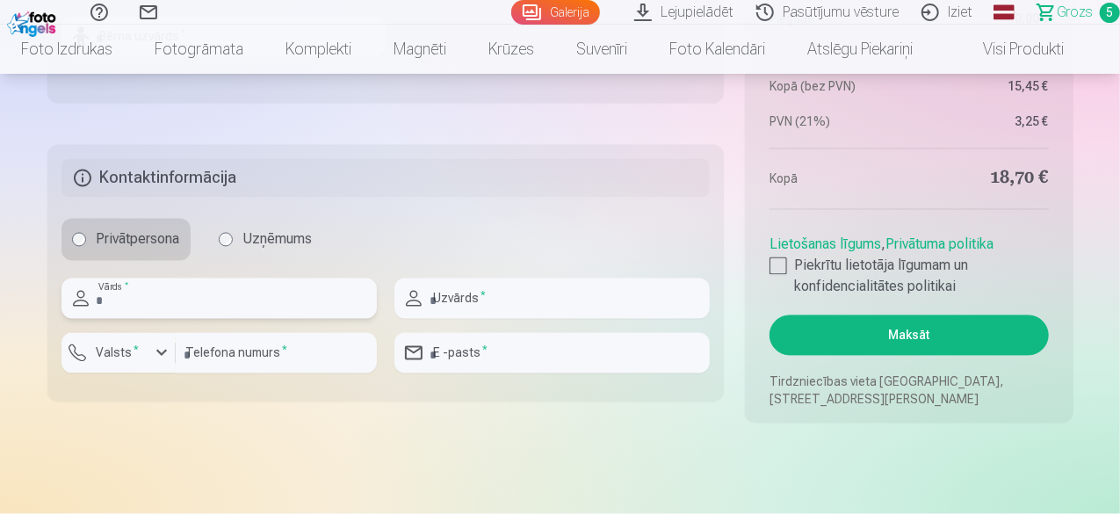
click at [199, 293] on input "text" at bounding box center [219, 299] width 315 height 40
type input "******"
type input "*"
click at [462, 296] on input "*******" at bounding box center [552, 299] width 315 height 40
type input "*******"
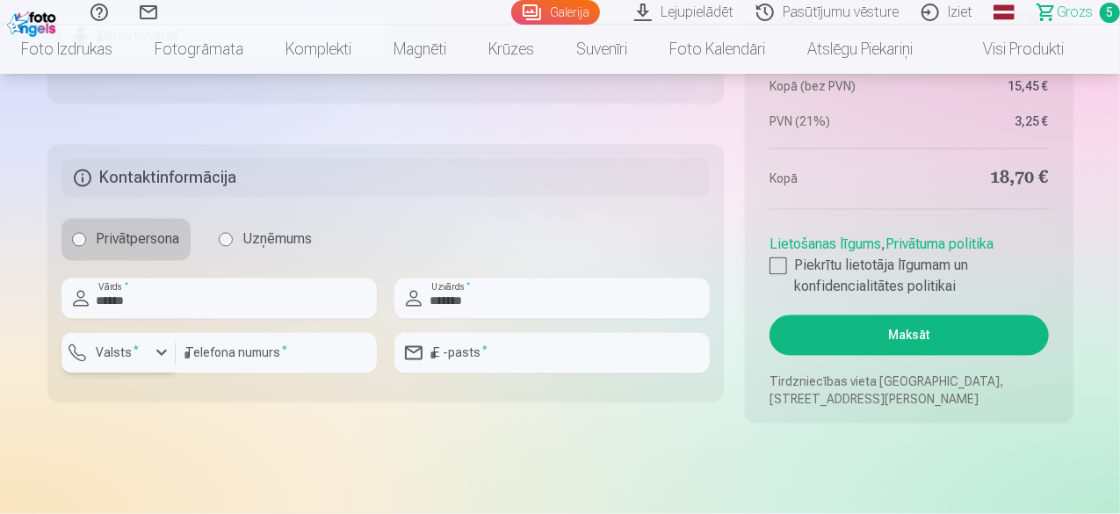
click at [148, 351] on div "button" at bounding box center [123, 356] width 53 height 18
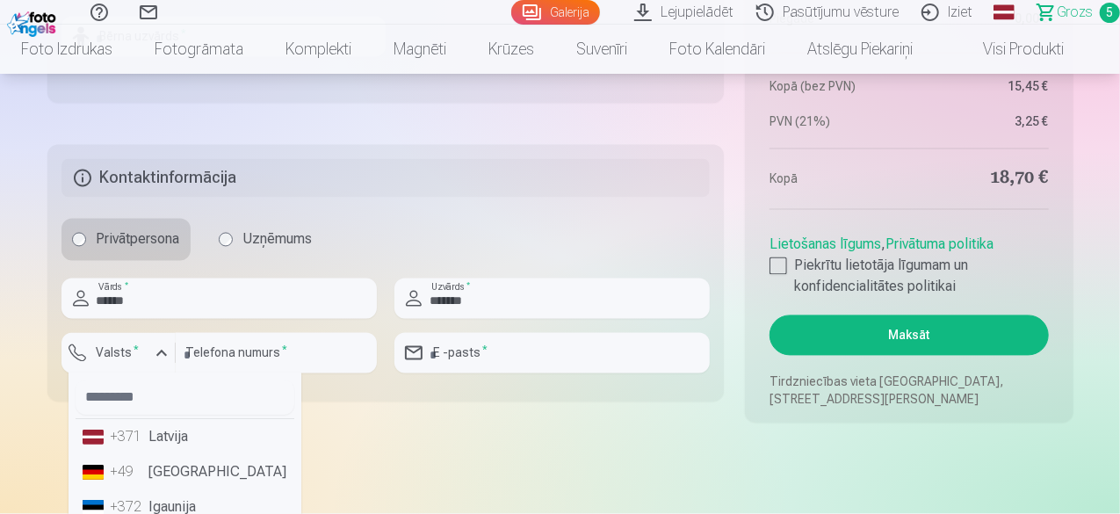
click at [165, 438] on li "+371 Latvija" at bounding box center [185, 437] width 219 height 35
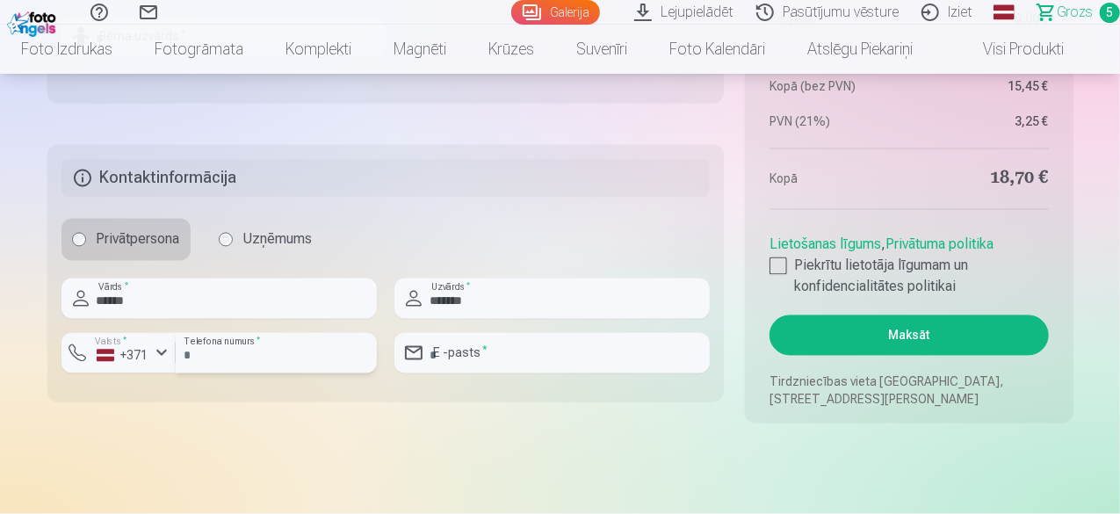
click at [250, 359] on input "number" at bounding box center [276, 353] width 201 height 40
type input "********"
click at [497, 362] on input "email" at bounding box center [552, 353] width 315 height 40
type input "**********"
click at [780, 264] on div at bounding box center [779, 266] width 18 height 18
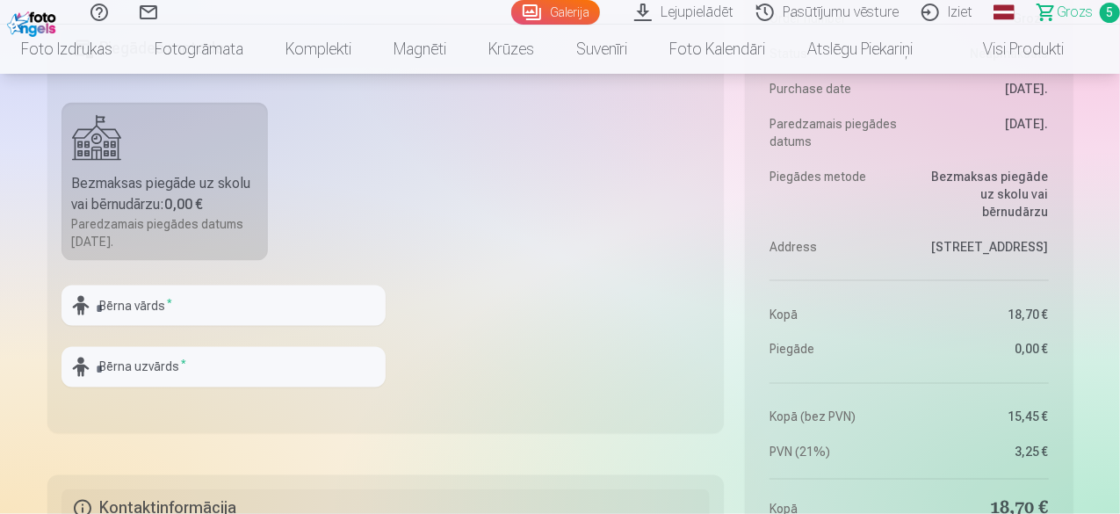
scroll to position [1230, 0]
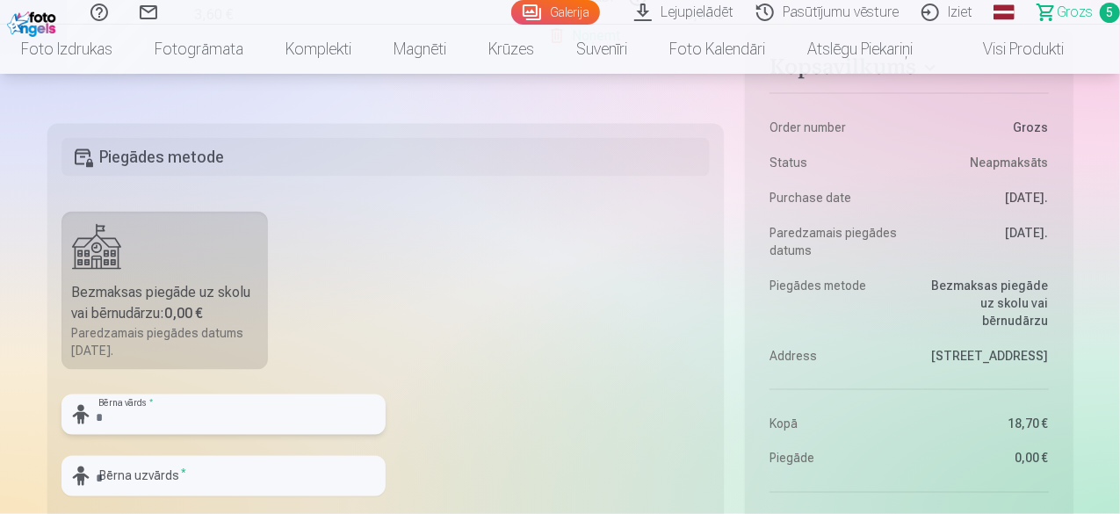
click at [306, 419] on input "text" at bounding box center [224, 415] width 324 height 40
type input "******"
click at [214, 468] on input "text" at bounding box center [224, 476] width 324 height 40
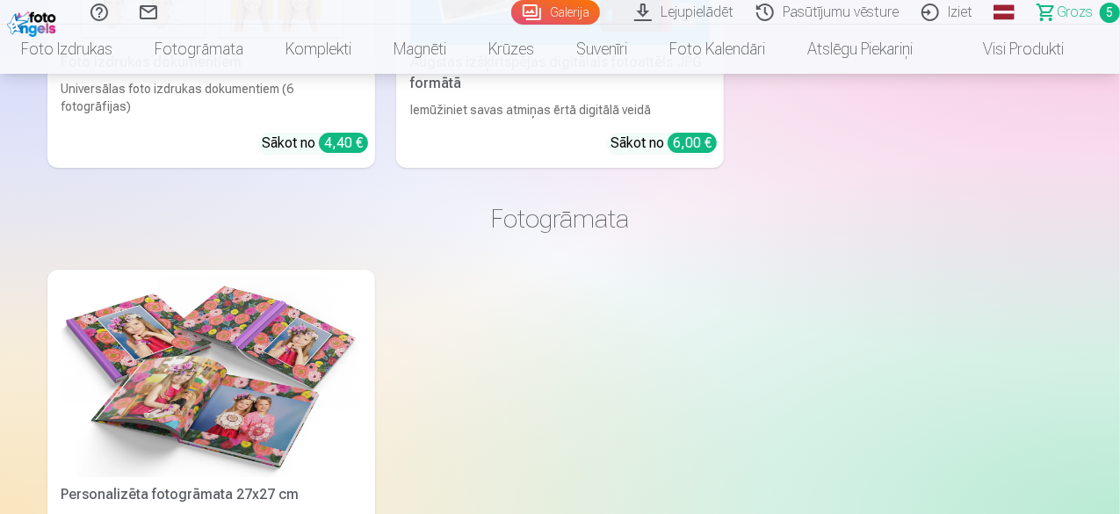
scroll to position [3075, 0]
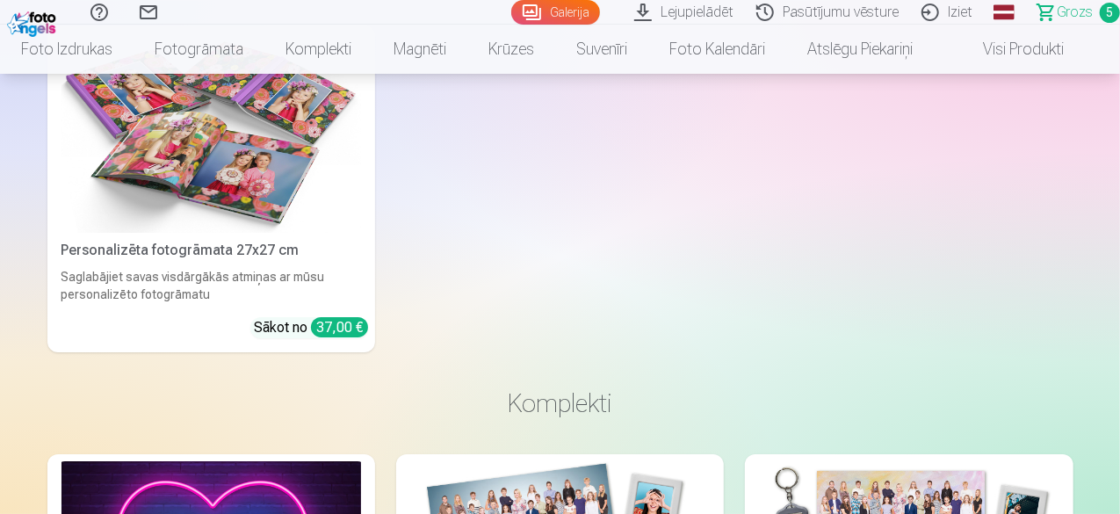
type input "*******"
click at [1063, 13] on span "Grozs" at bounding box center [1075, 12] width 36 height 21
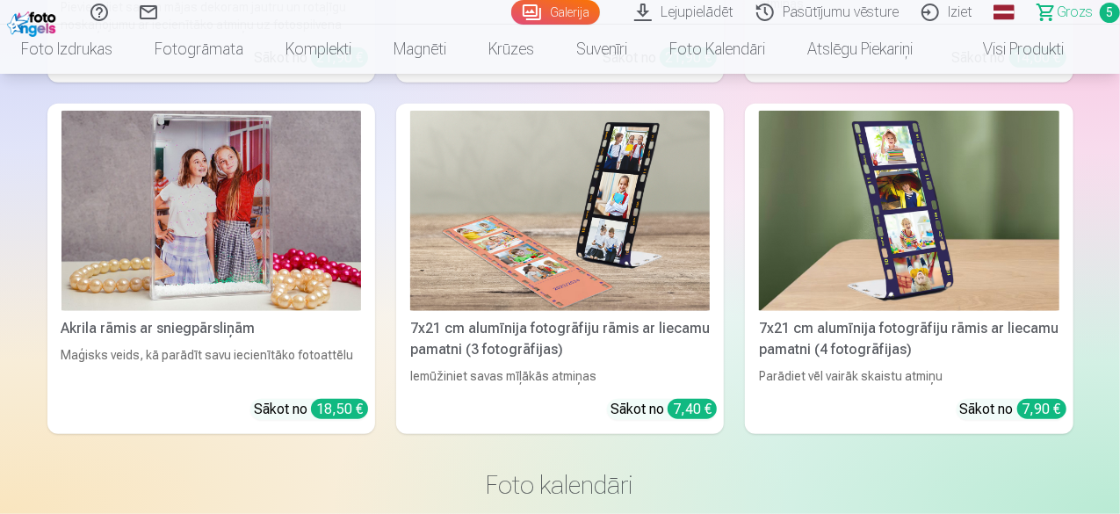
scroll to position [7278, 0]
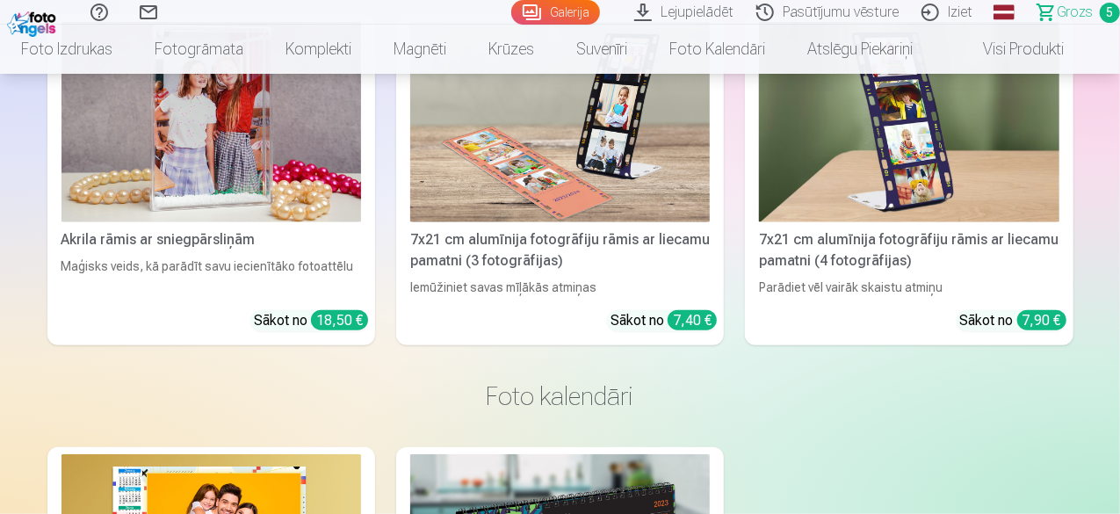
click at [1057, 11] on span "Grozs" at bounding box center [1075, 12] width 36 height 21
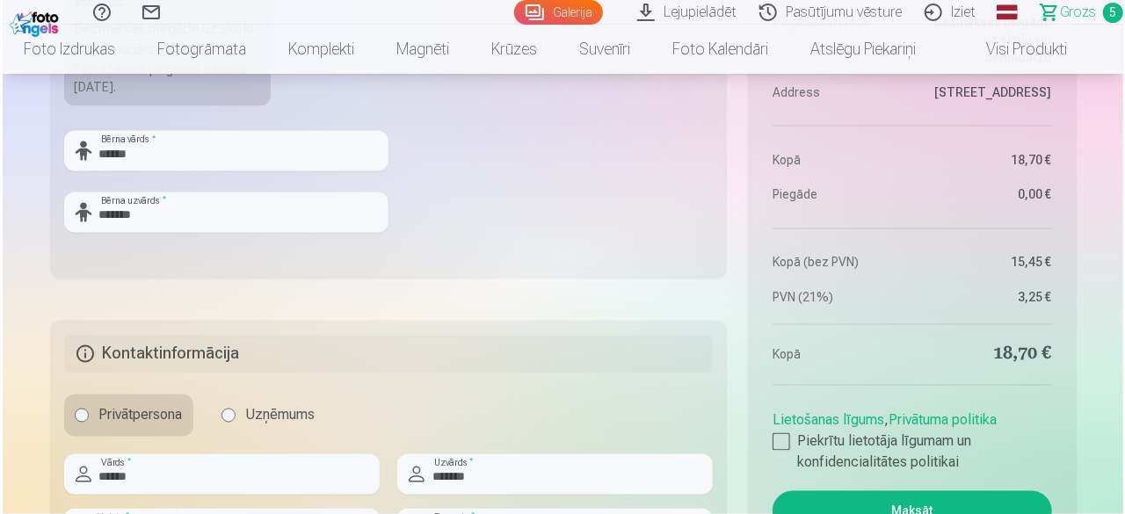
scroll to position [1757, 0]
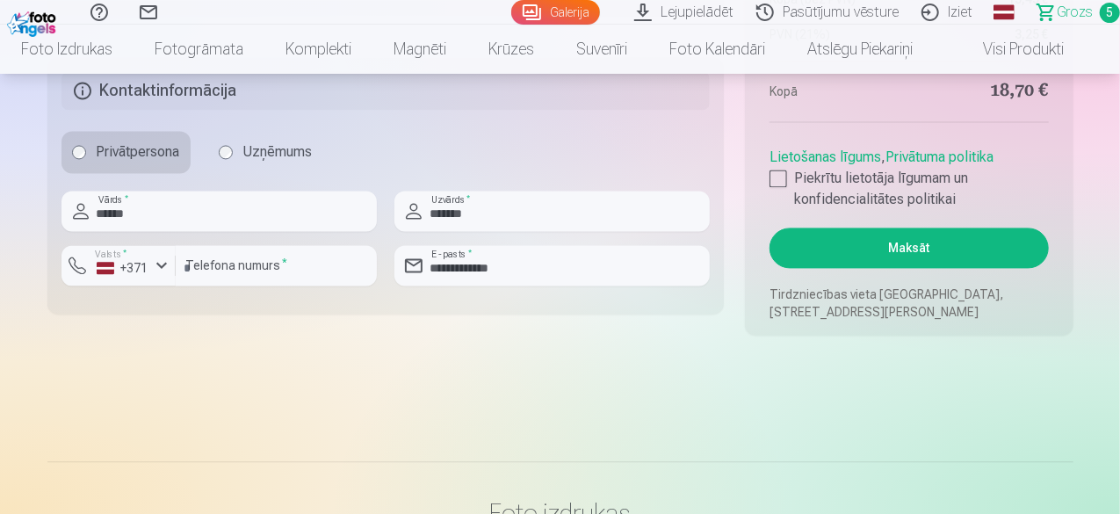
click at [914, 249] on button "Maksāt" at bounding box center [909, 248] width 279 height 40
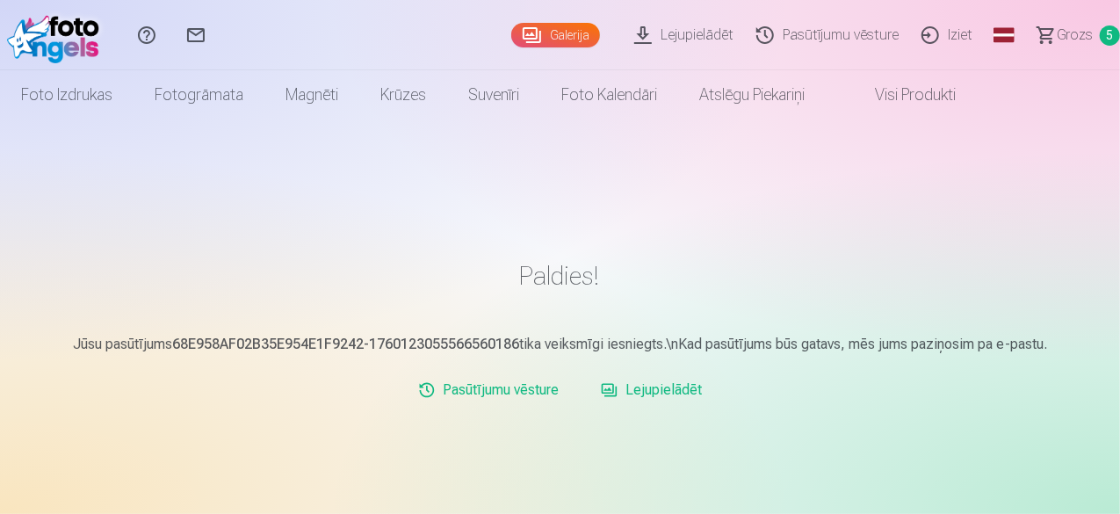
click at [1057, 38] on span "Grozs" at bounding box center [1075, 35] width 36 height 21
